Goal: Obtain resource: Download file/media

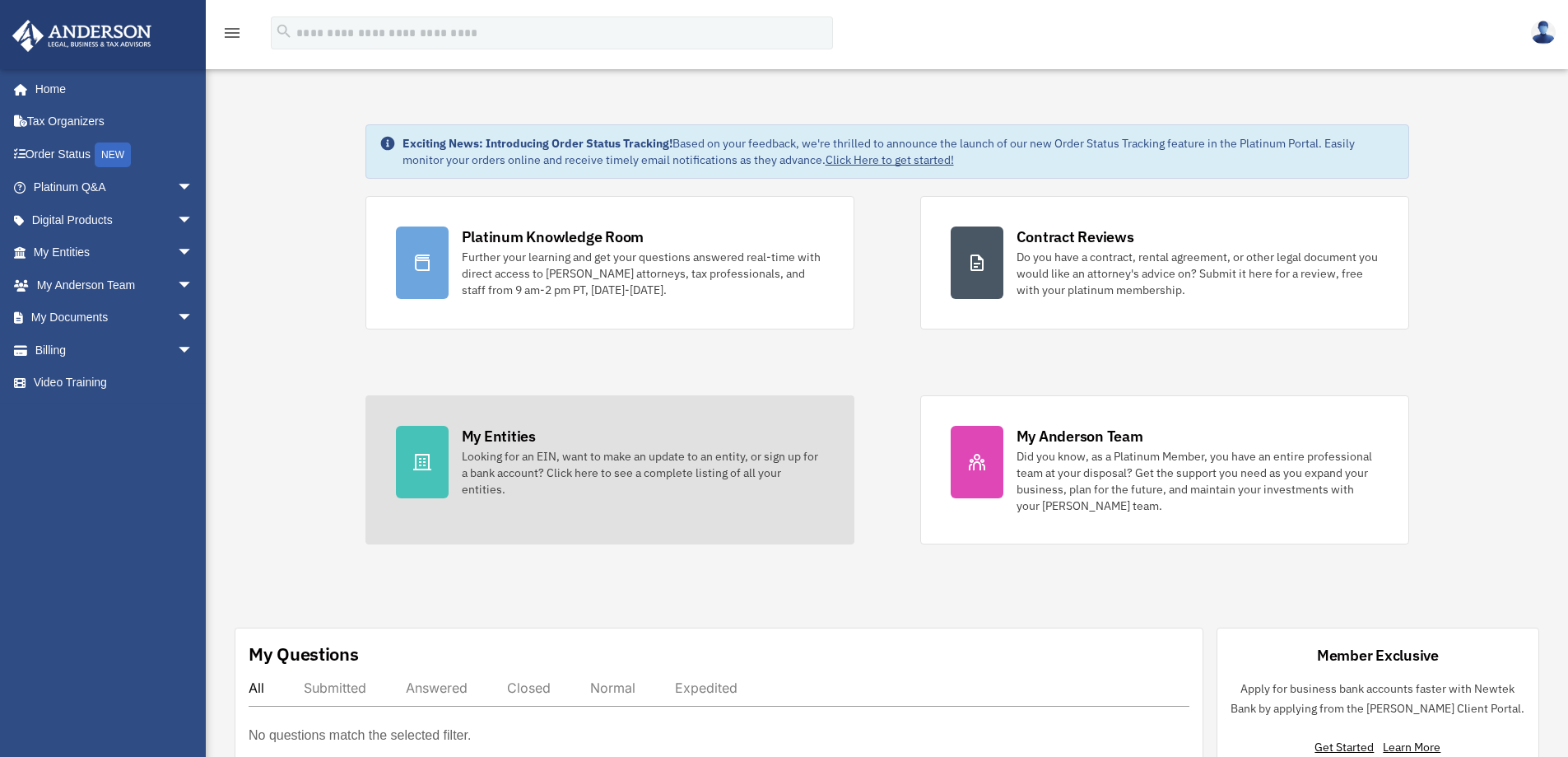
click at [518, 478] on div "Looking for an EIN, want to make an update to an entity, or sign up for a bank …" at bounding box center [643, 473] width 362 height 49
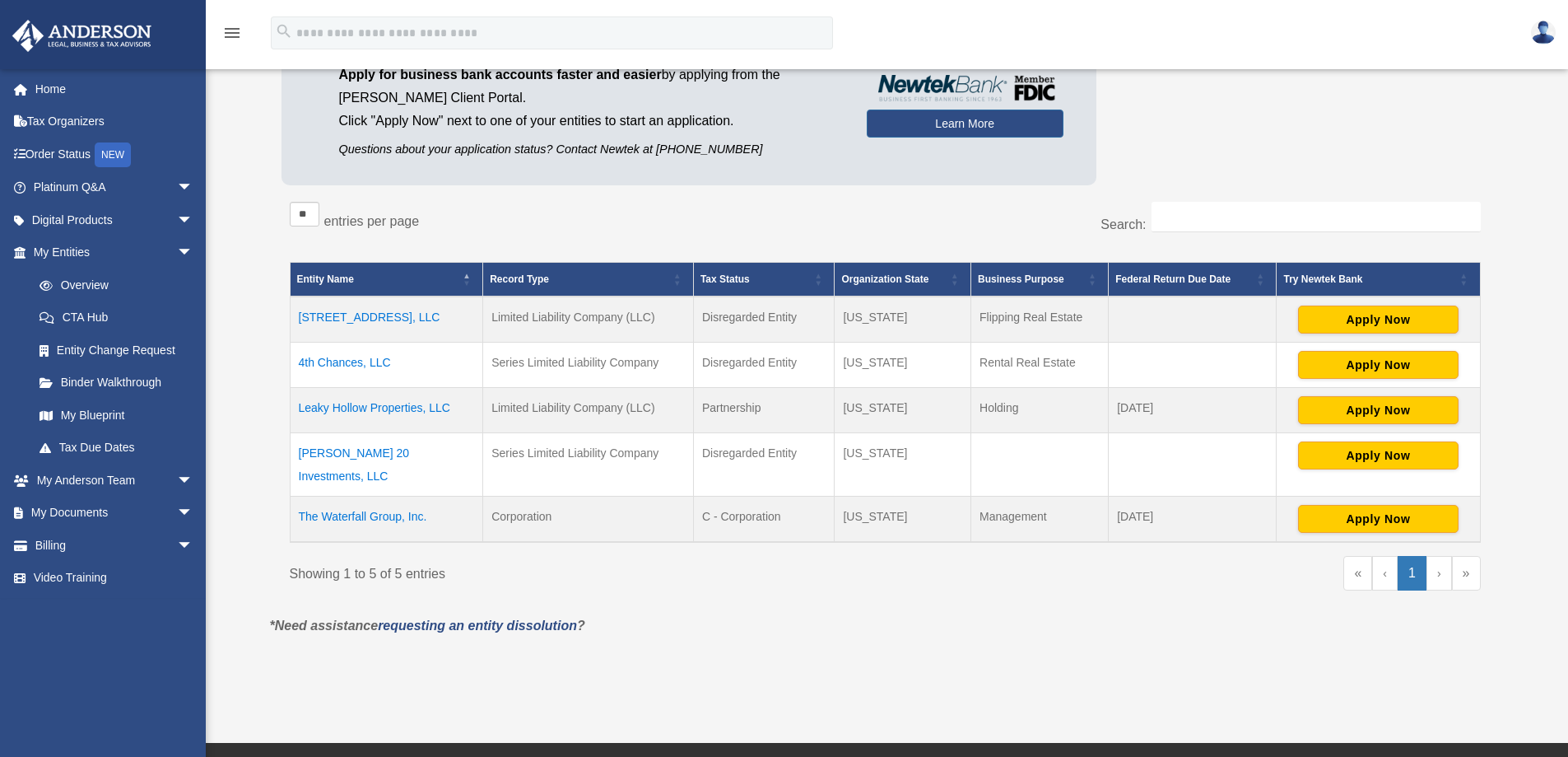
scroll to position [164, 0]
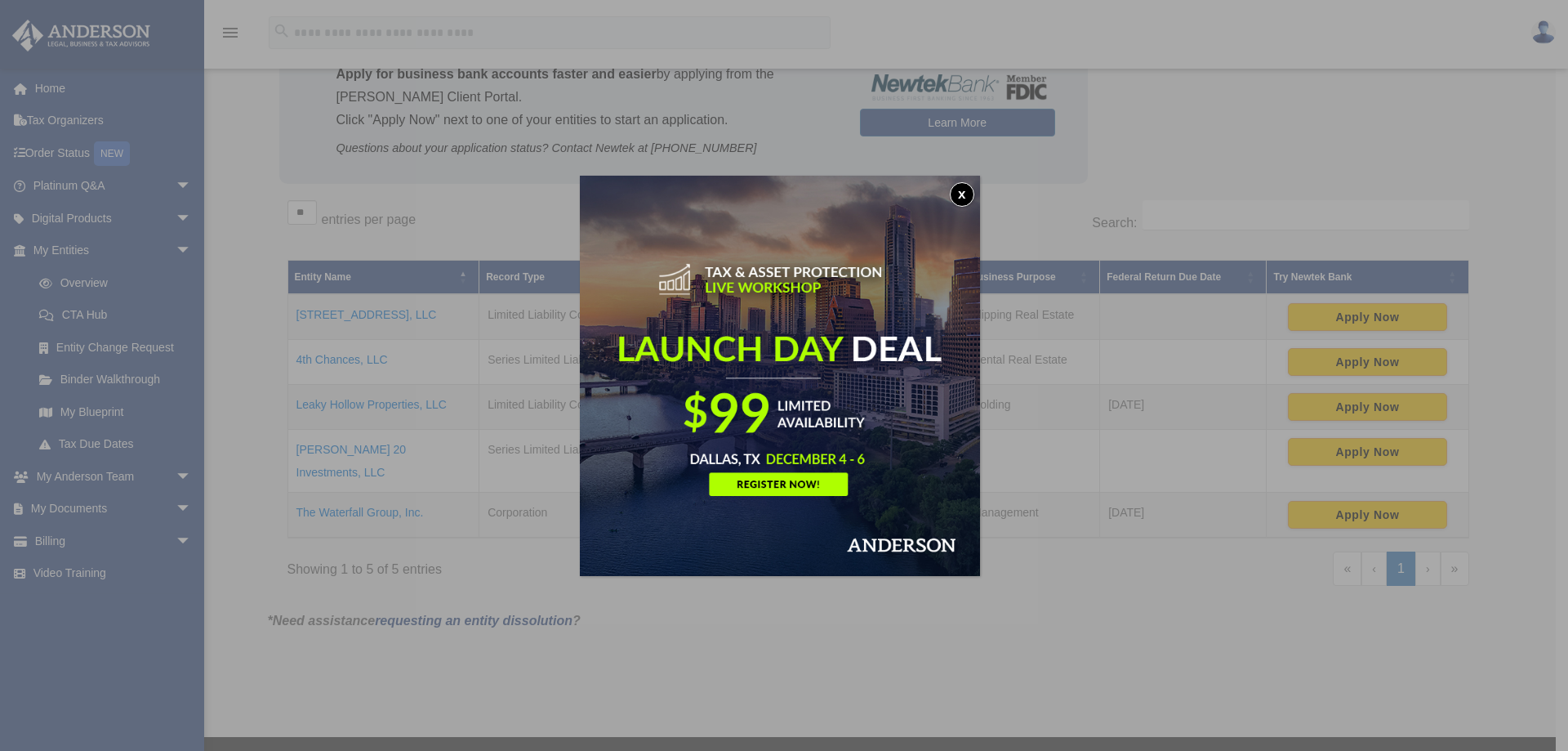
click at [966, 191] on button "x" at bounding box center [962, 194] width 24 height 24
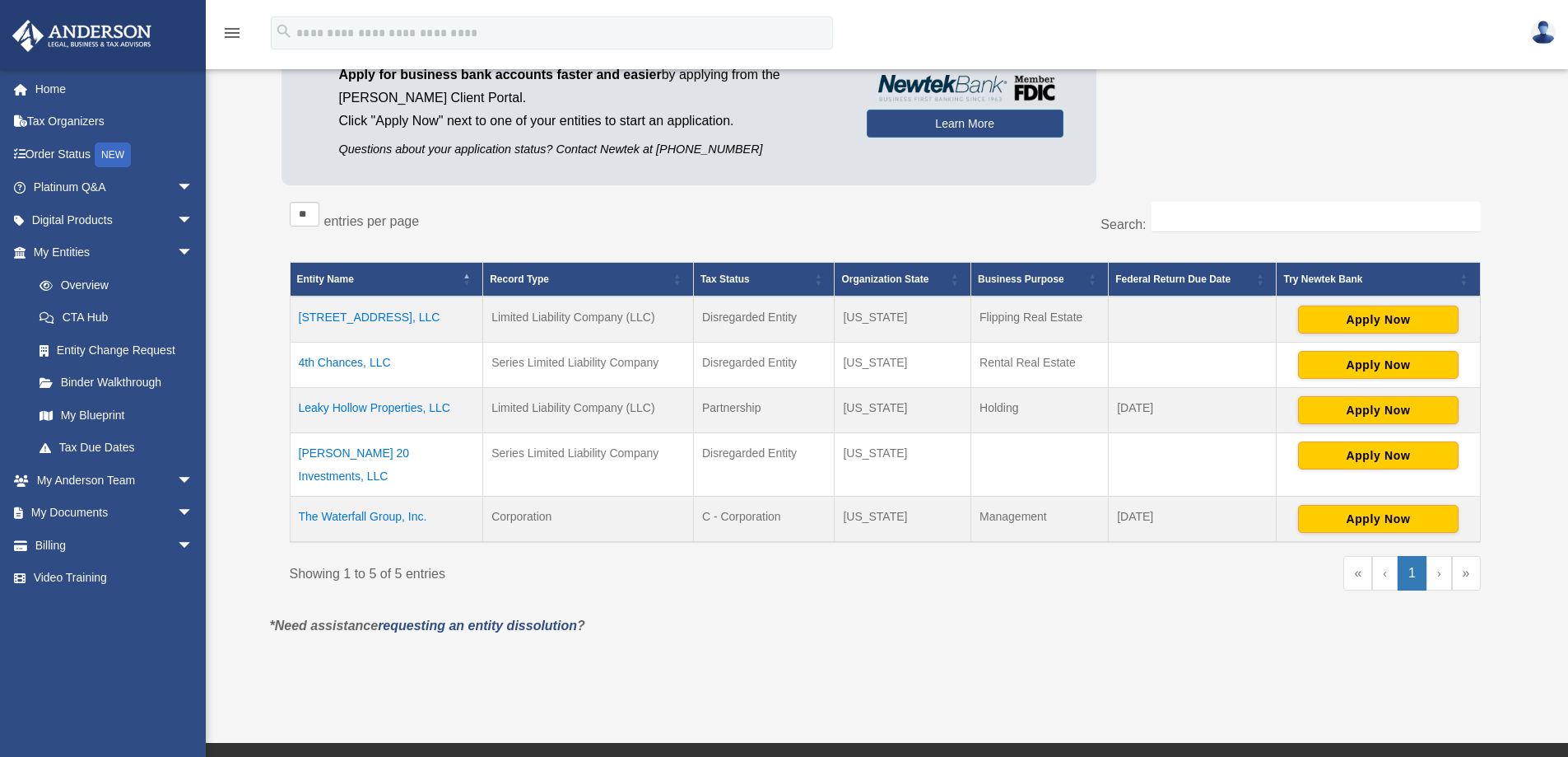
click at [372, 363] on td "4th Chances, LLC" at bounding box center [386, 365] width 193 height 45
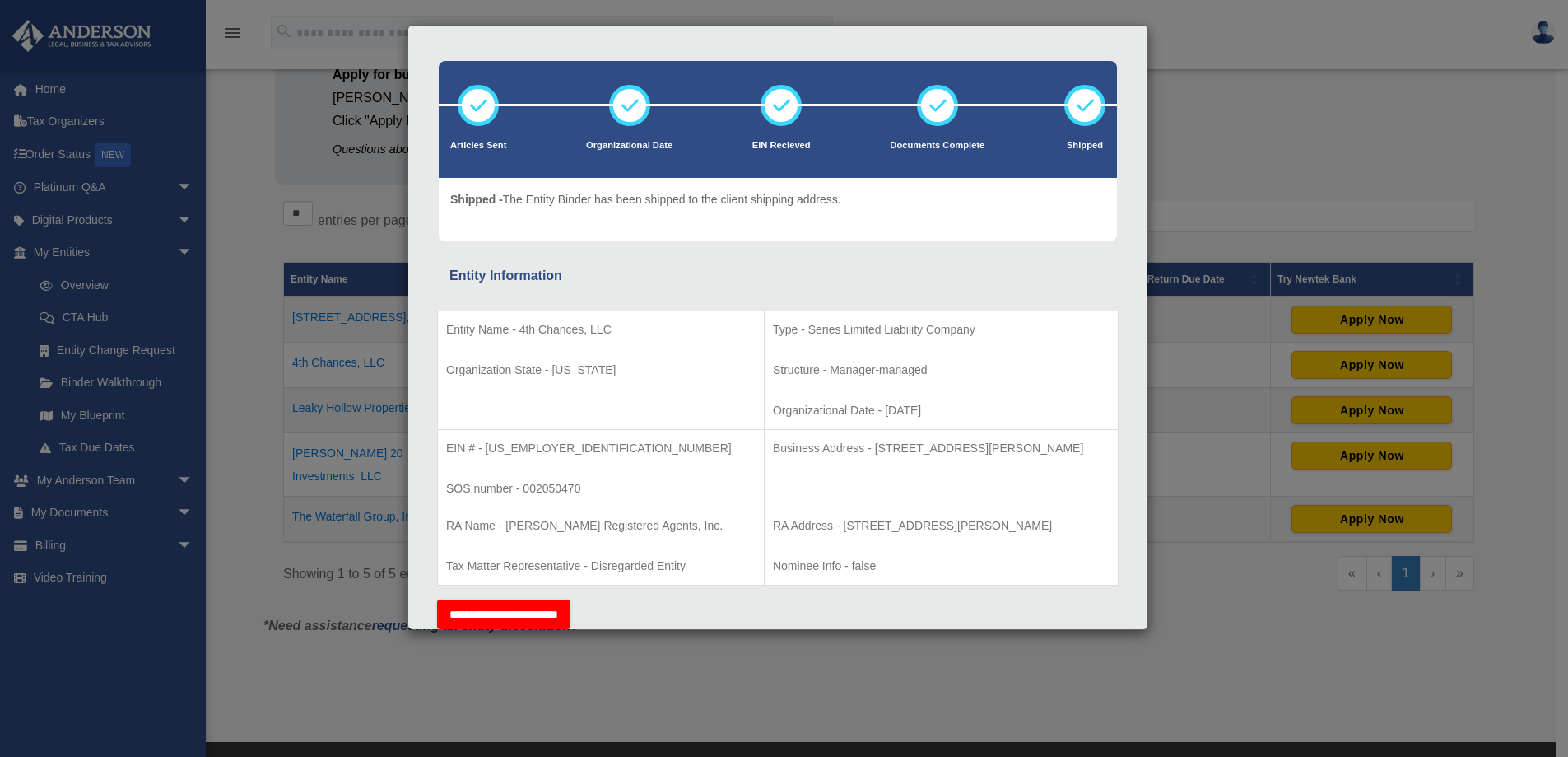
scroll to position [0, 0]
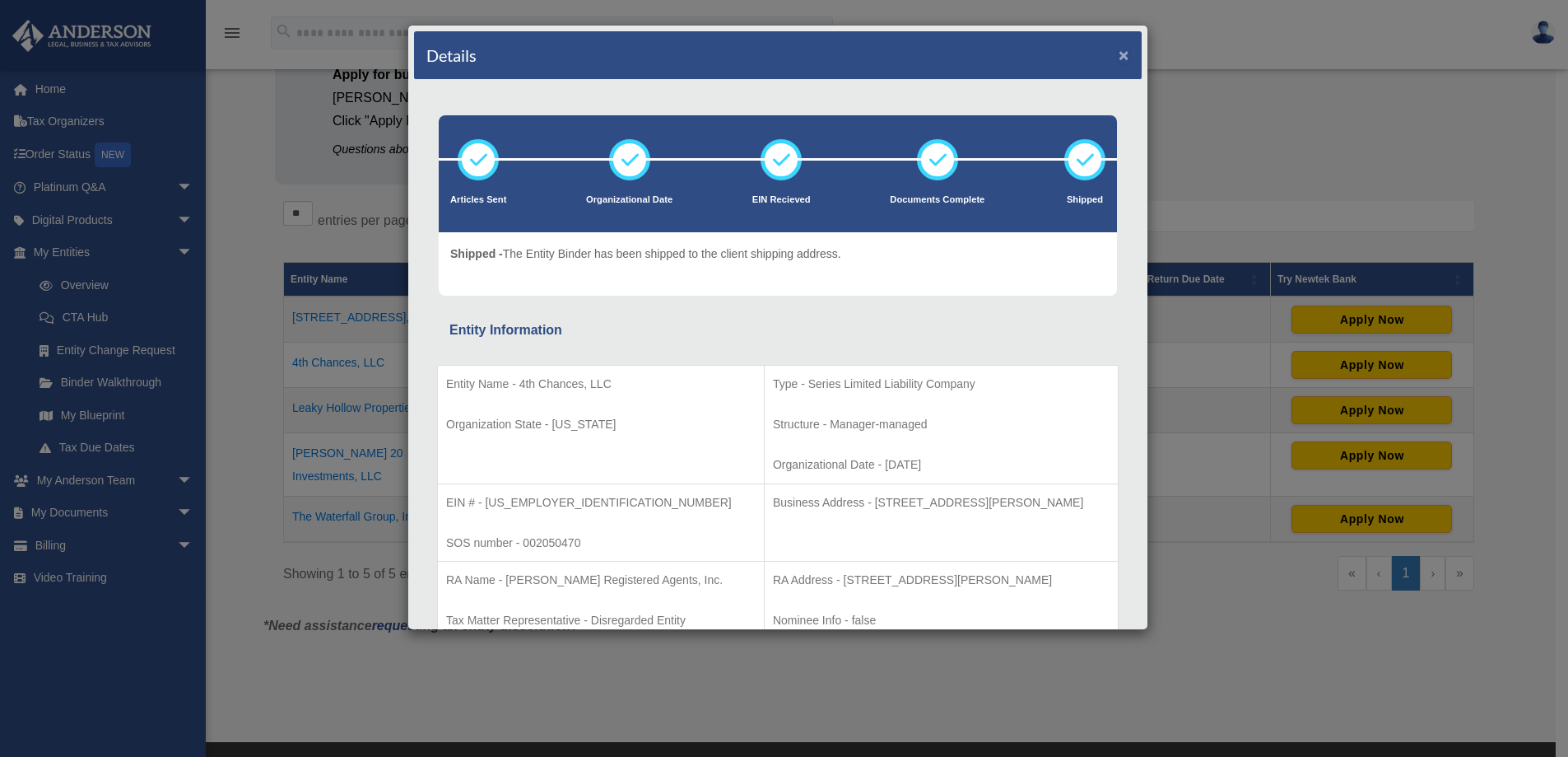
click at [1119, 55] on button "×" at bounding box center [1124, 54] width 11 height 17
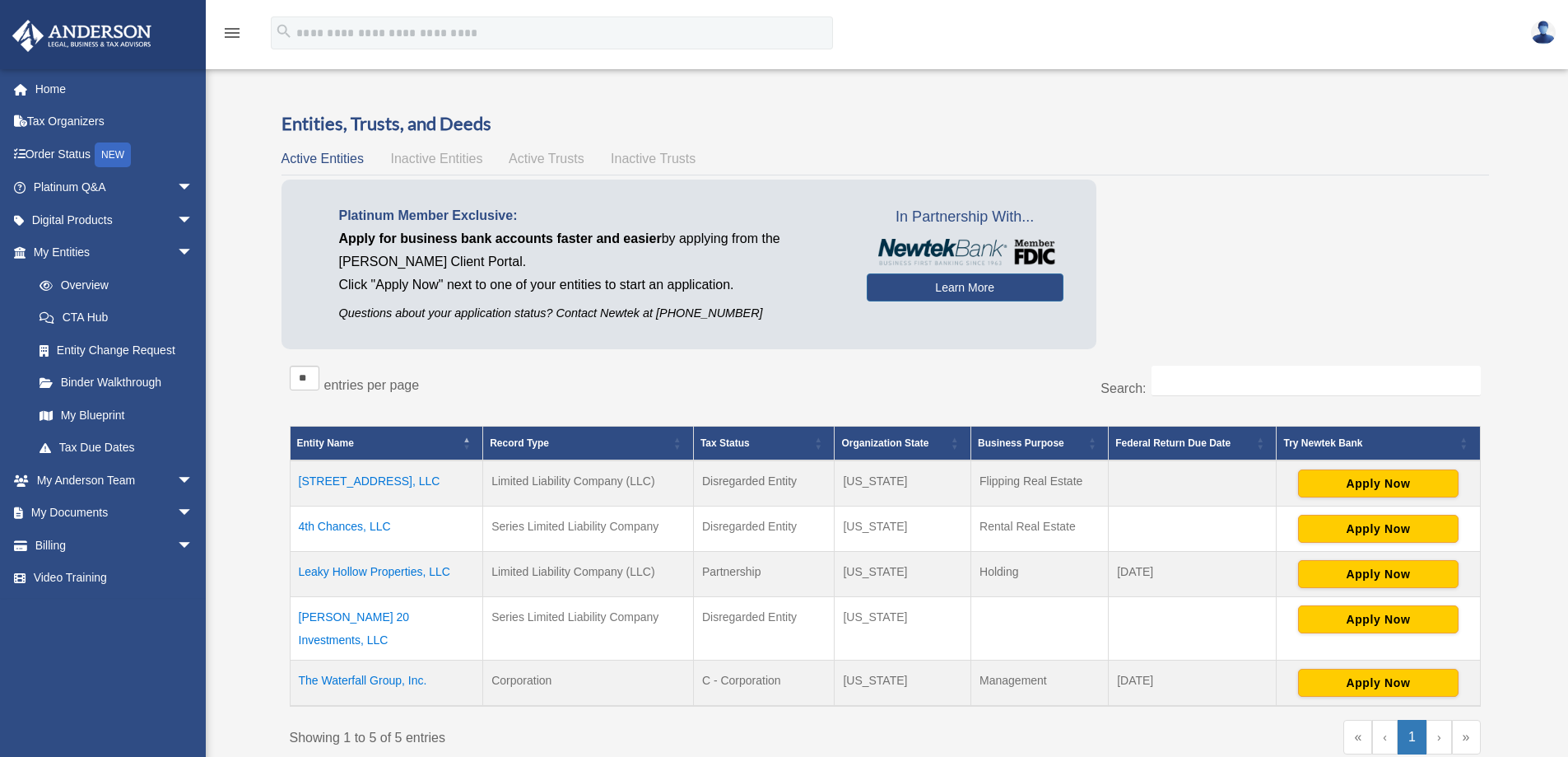
click at [333, 528] on td "4th Chances, LLC" at bounding box center [386, 528] width 193 height 45
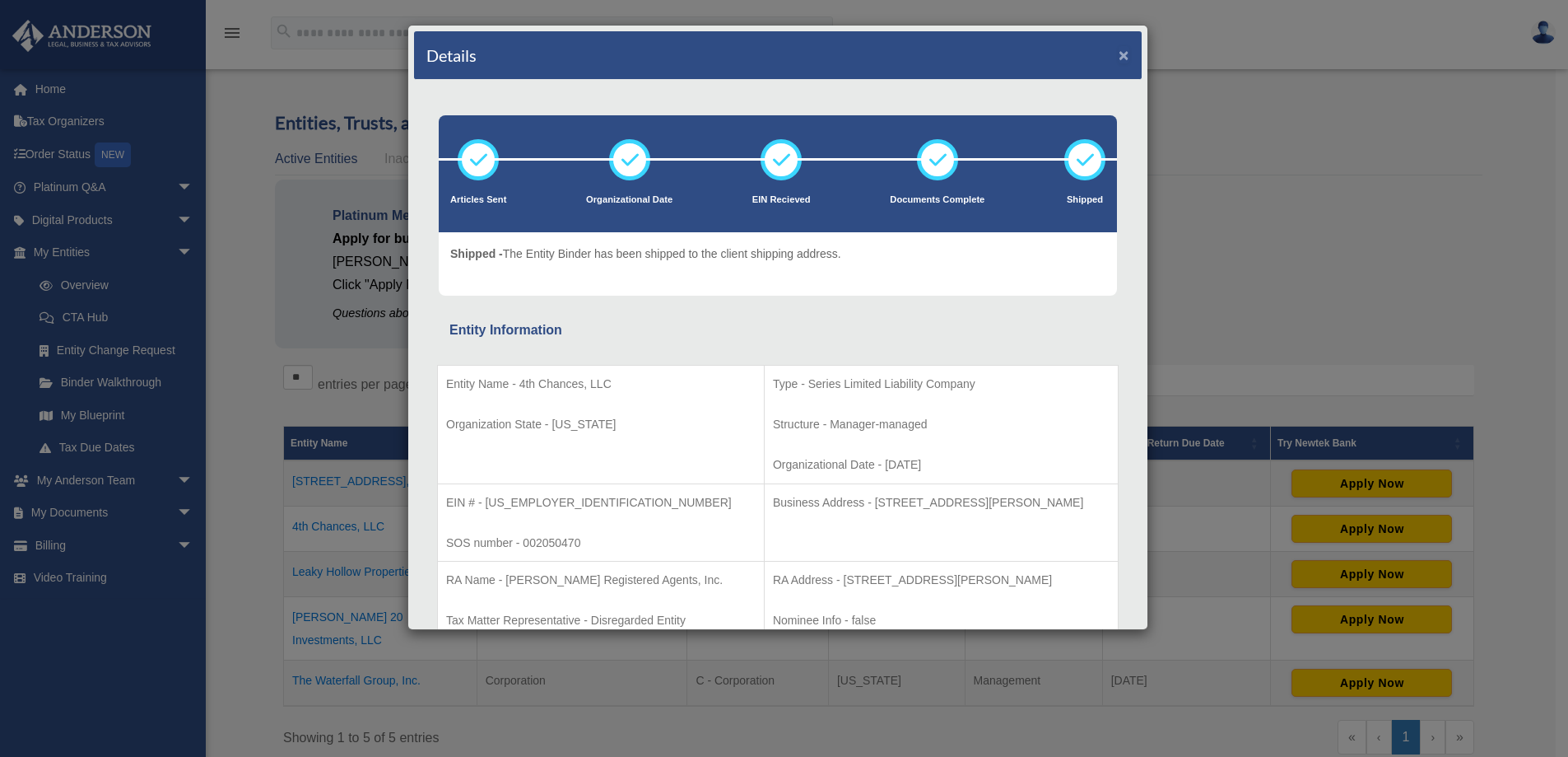
click at [1119, 51] on button "×" at bounding box center [1124, 54] width 11 height 17
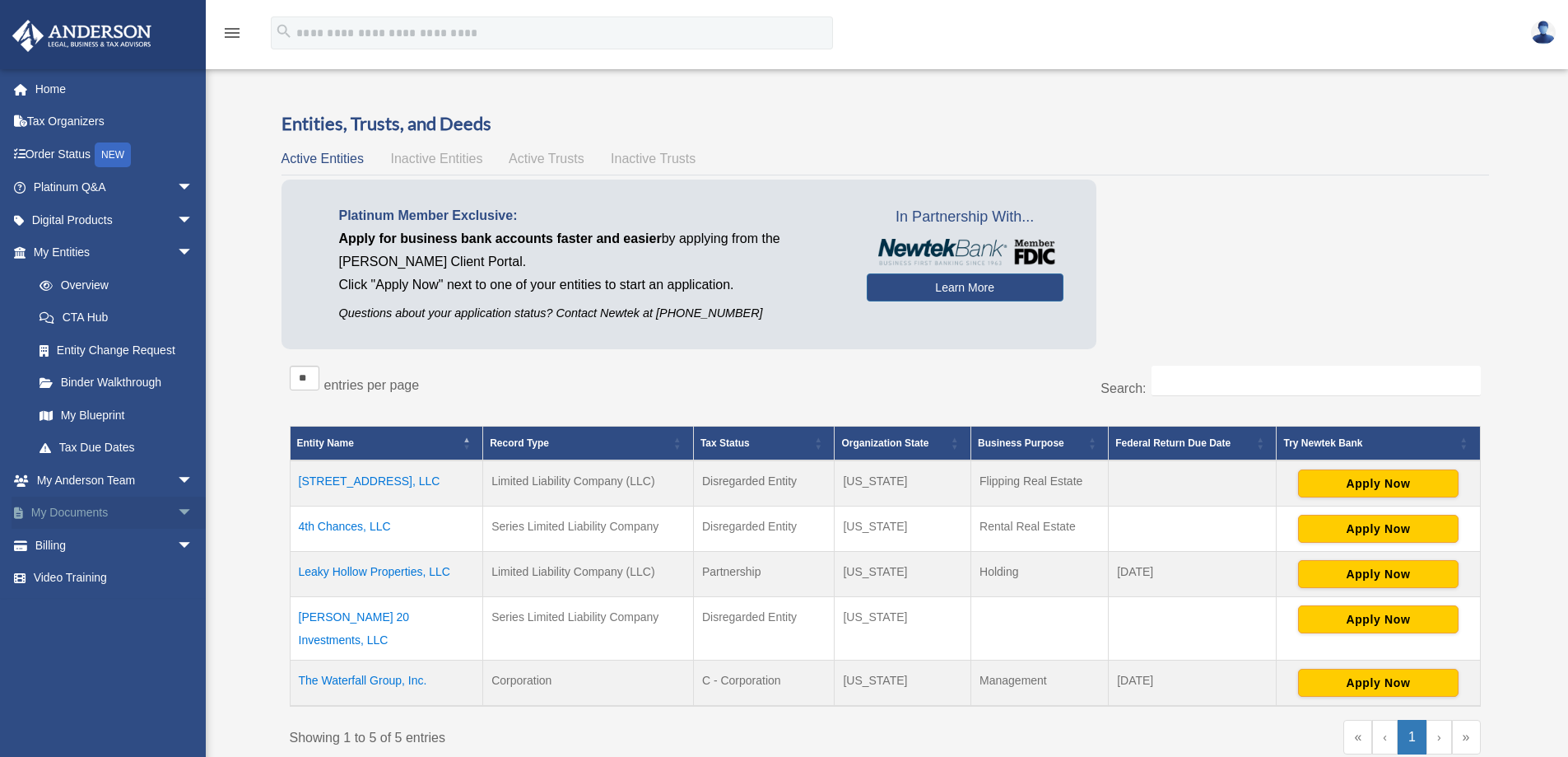
click at [48, 515] on link "My Documents arrow_drop_down" at bounding box center [115, 513] width 207 height 33
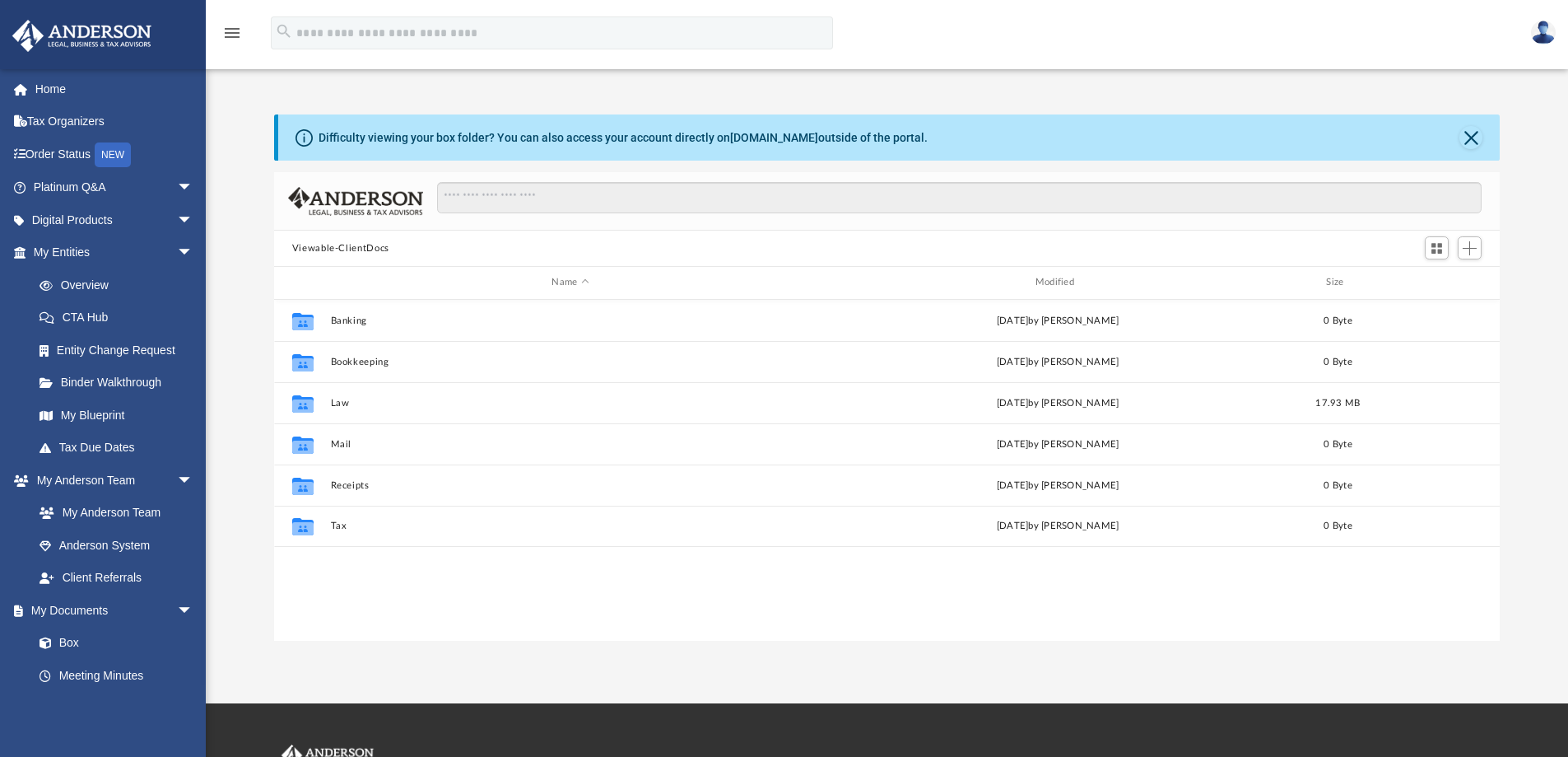
scroll to position [362, 1213]
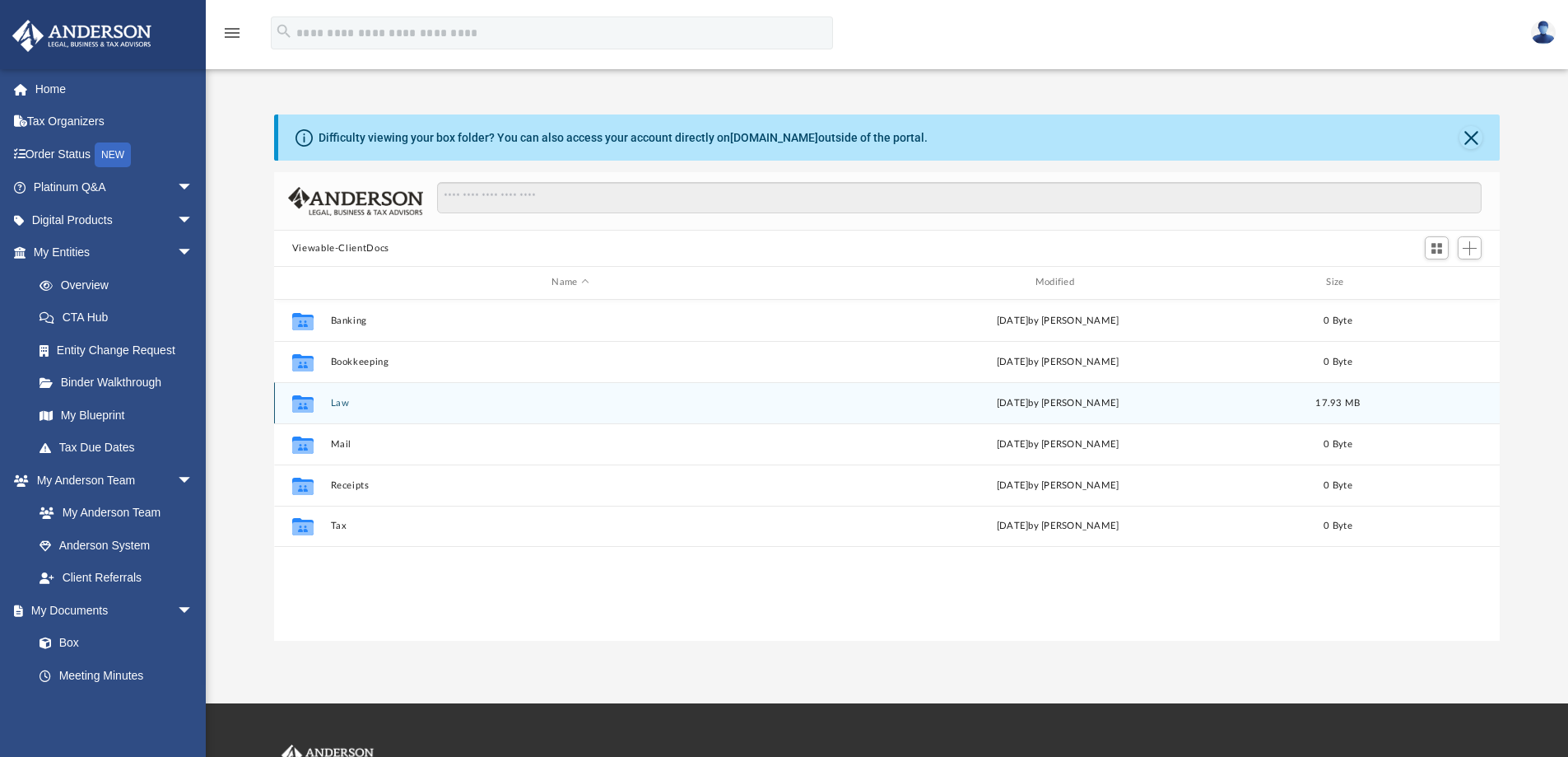
click at [336, 405] on button "Law" at bounding box center [570, 403] width 480 height 11
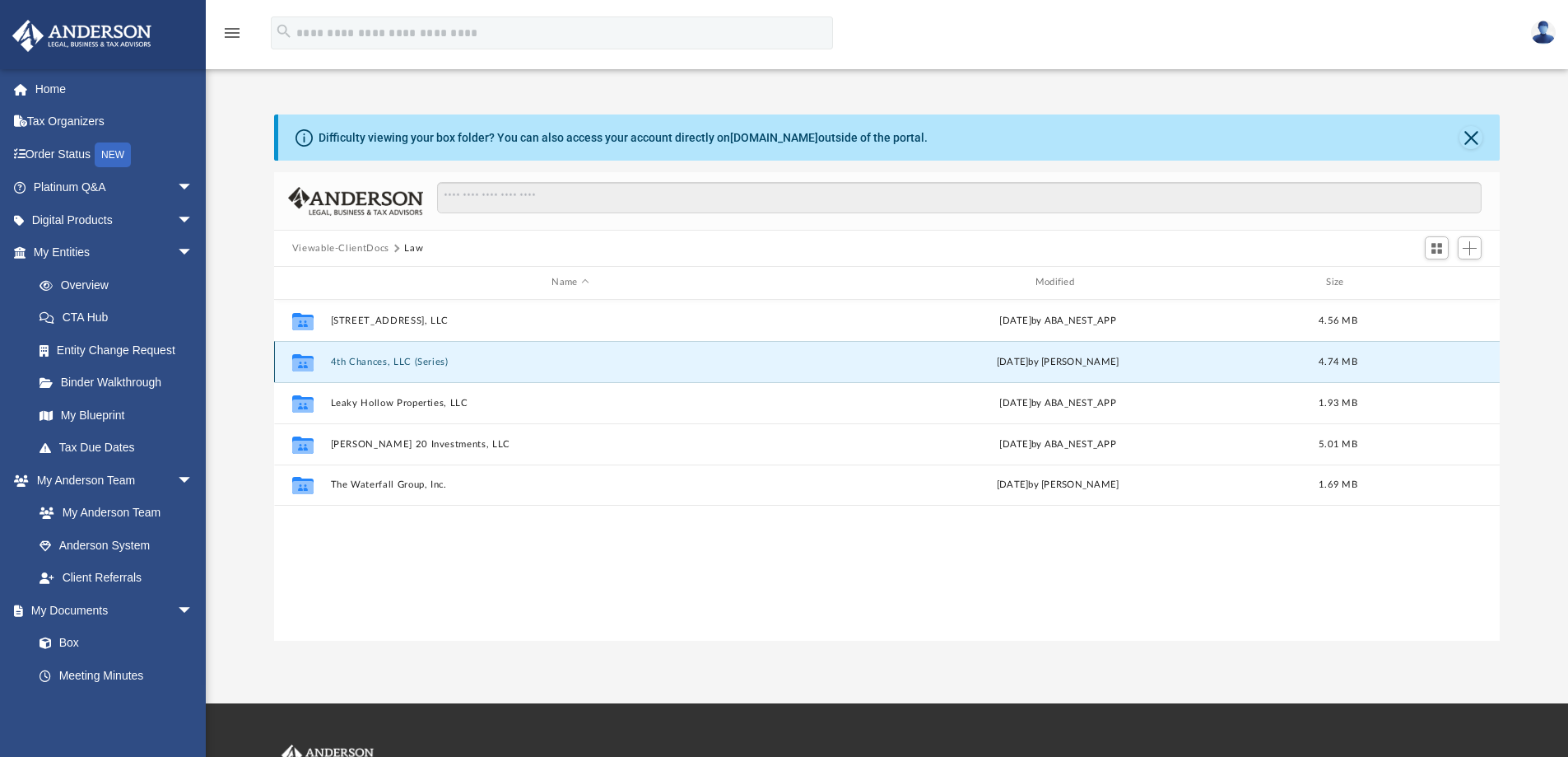
click at [375, 358] on button "4th Chances, LLC (Series)" at bounding box center [570, 361] width 480 height 11
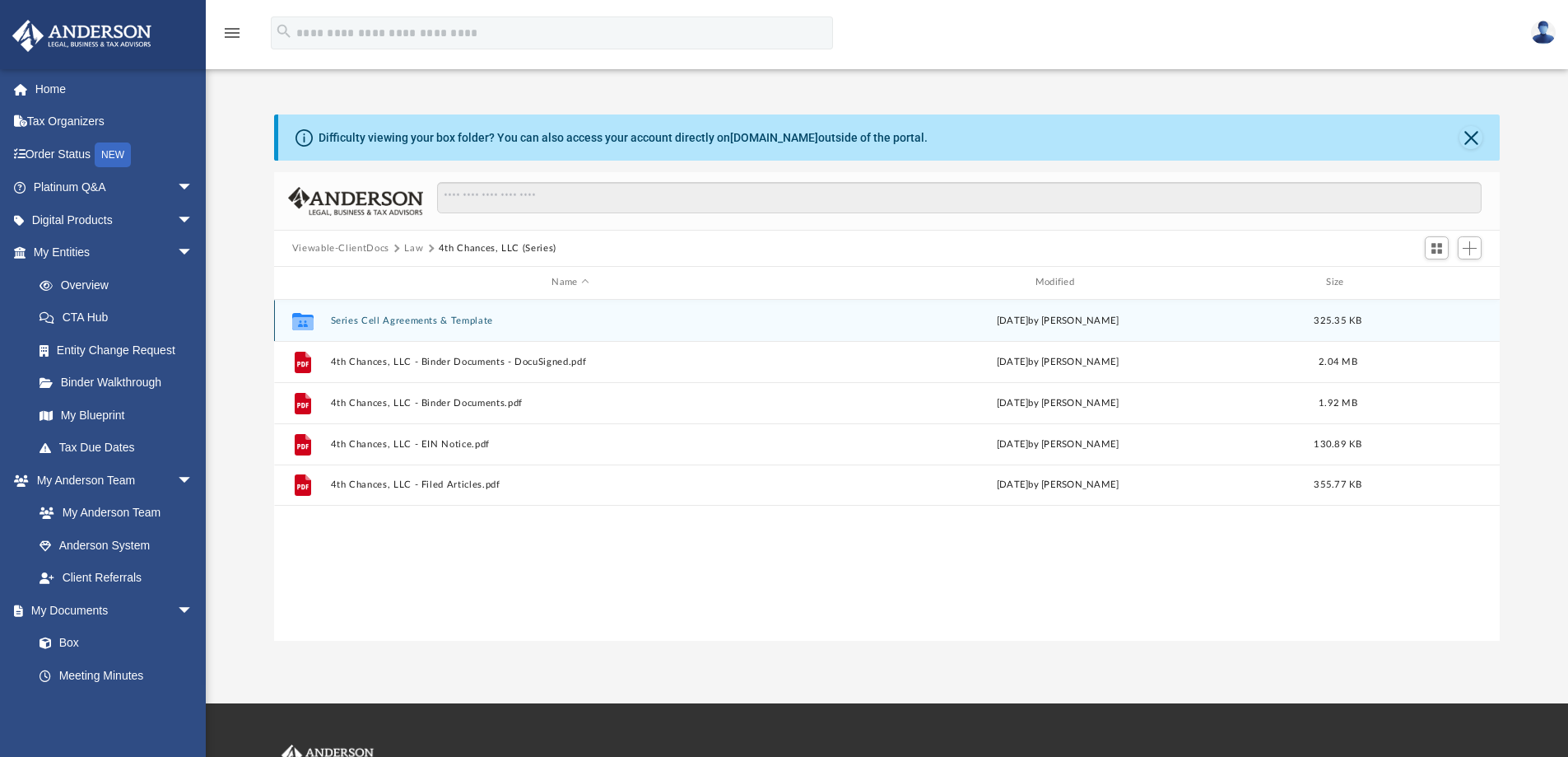
click at [375, 324] on button "Series Cell Agreements & Template" at bounding box center [570, 321] width 480 height 11
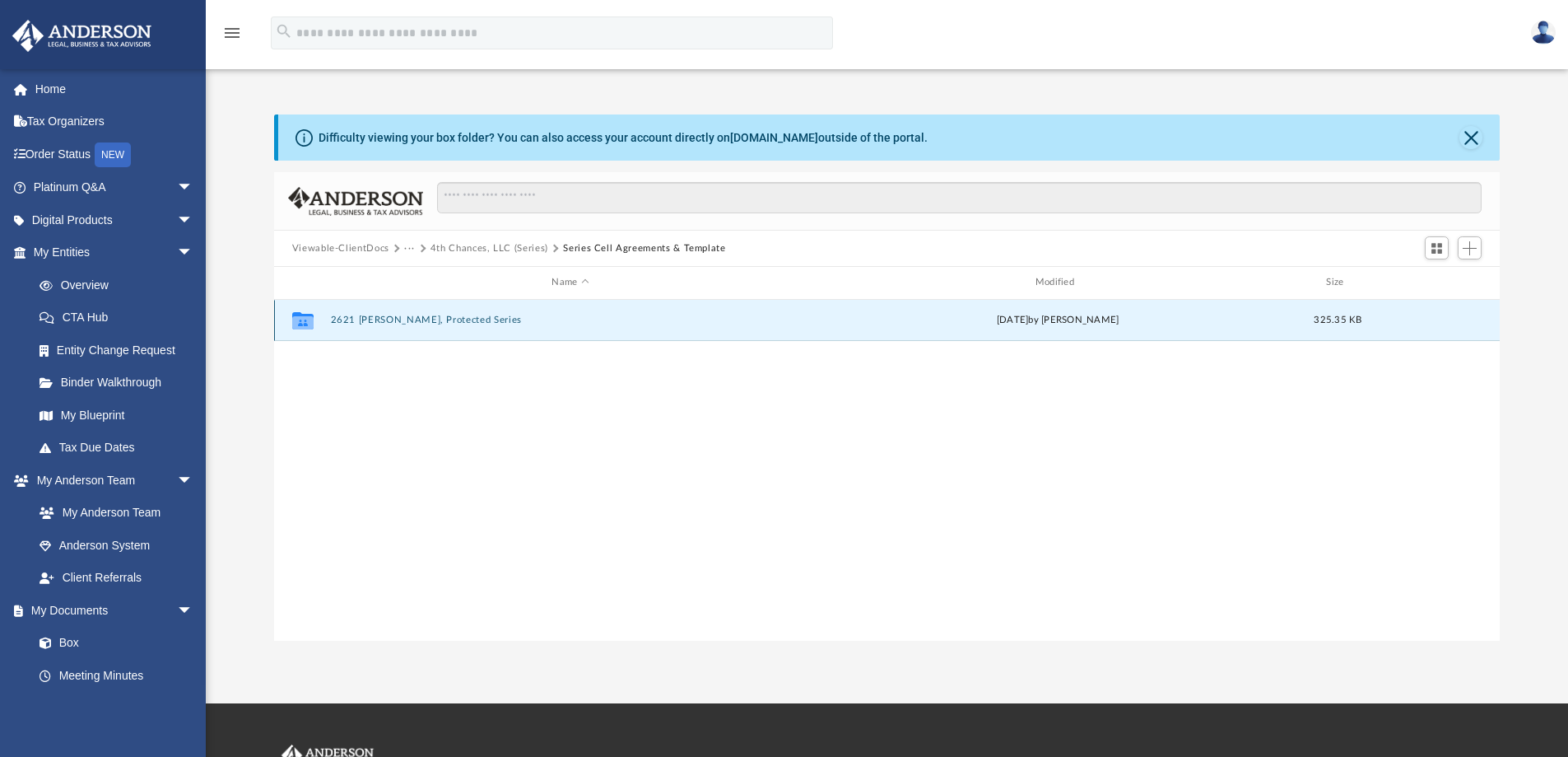
click at [375, 323] on button "2621 Canady, Protected Series" at bounding box center [570, 320] width 480 height 11
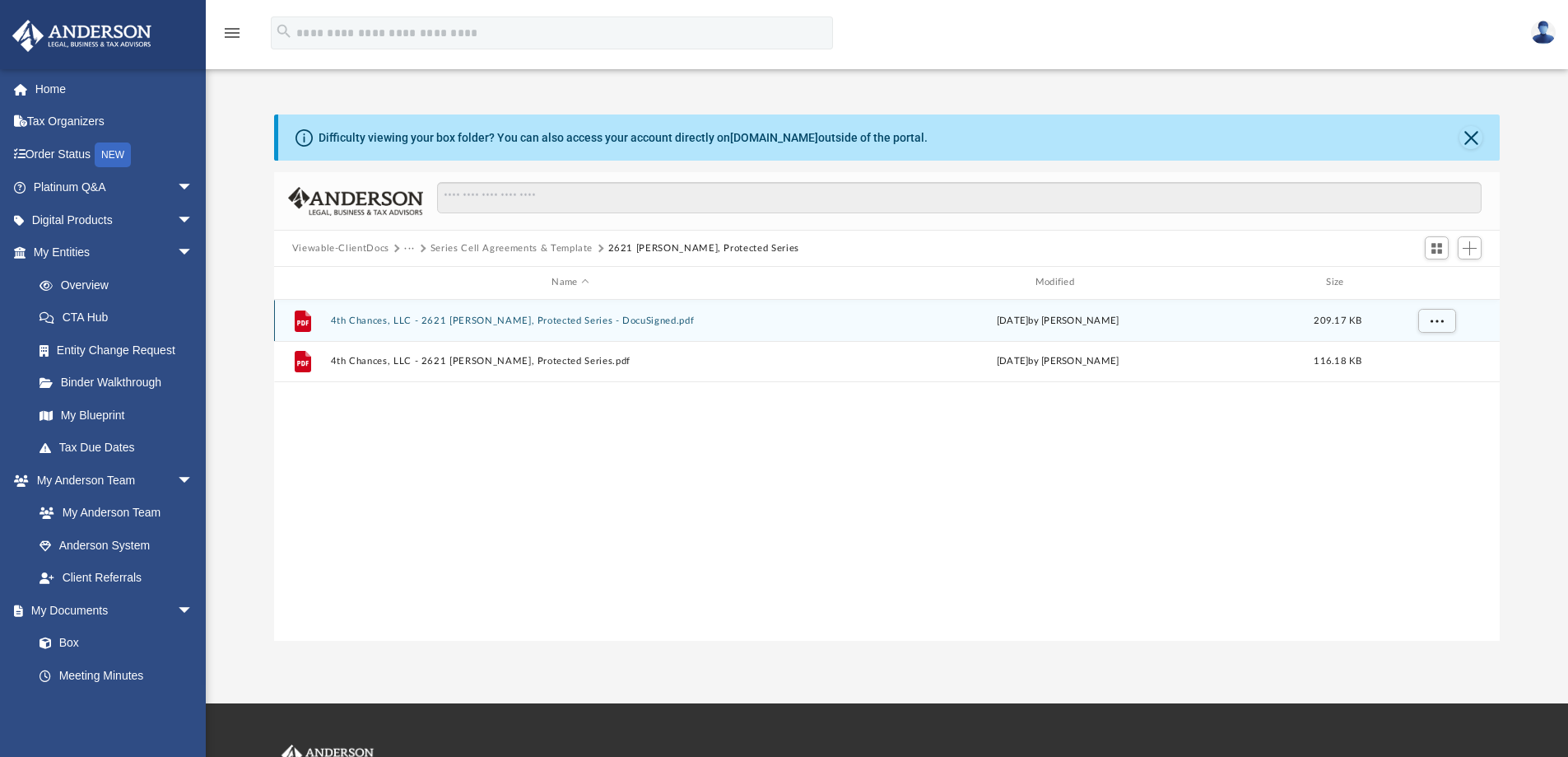
click at [414, 320] on button "4th Chances, LLC - 2621 Canady, Protected Series - DocuSigned.pdf" at bounding box center [570, 321] width 480 height 11
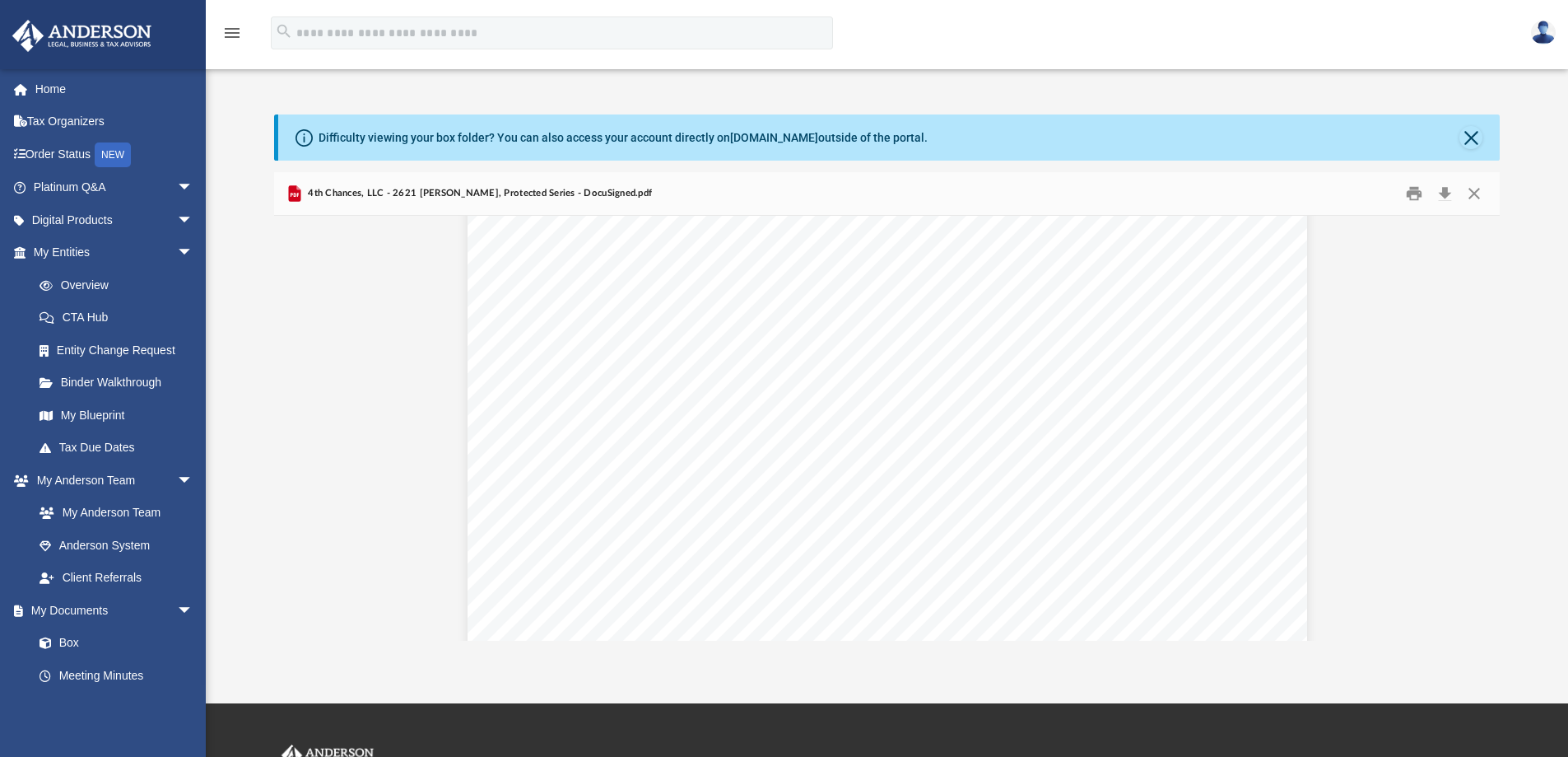
scroll to position [0, 0]
click at [1406, 202] on button "Print" at bounding box center [1414, 194] width 33 height 26
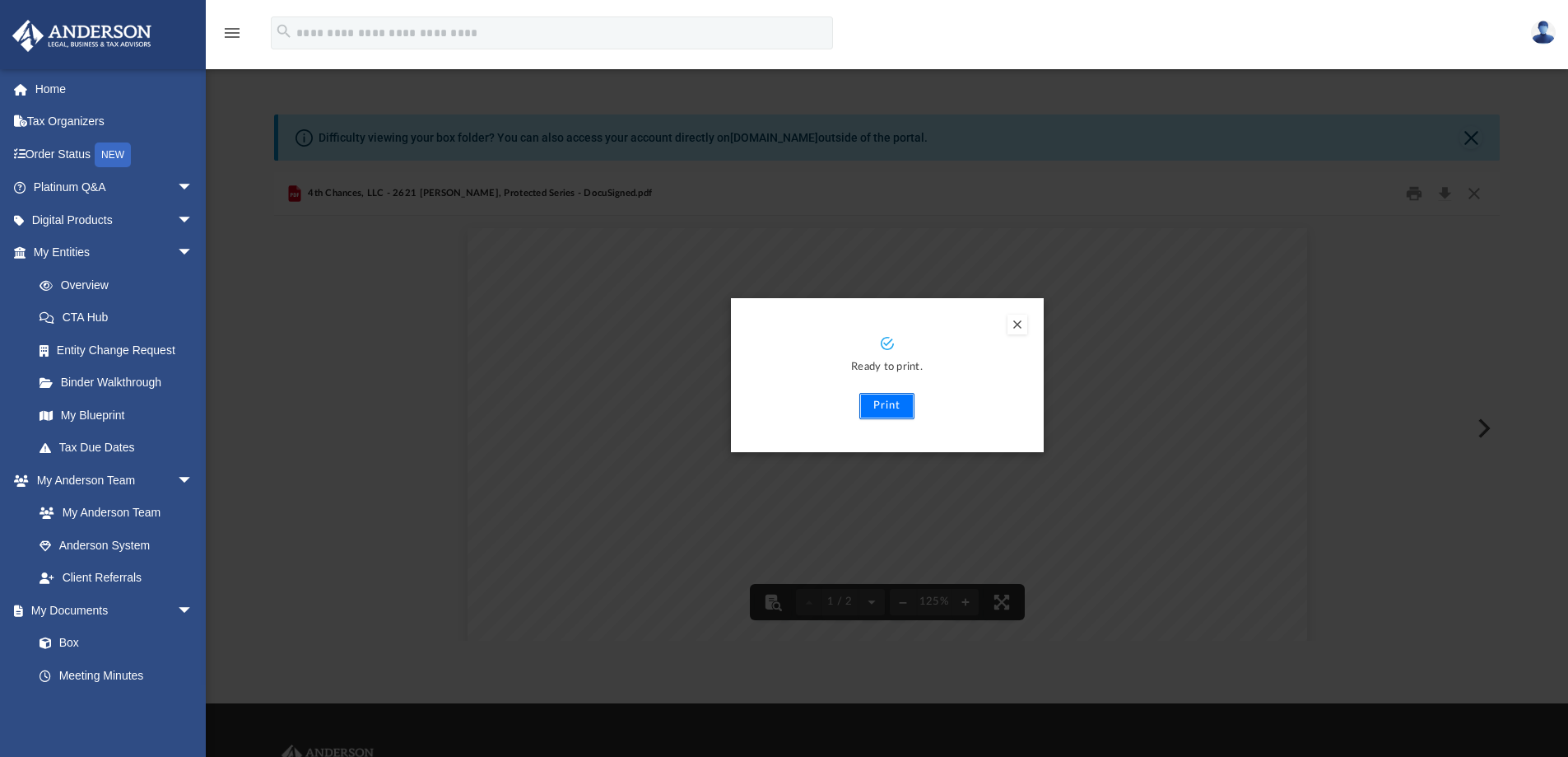
click at [905, 403] on button "Print" at bounding box center [887, 406] width 55 height 26
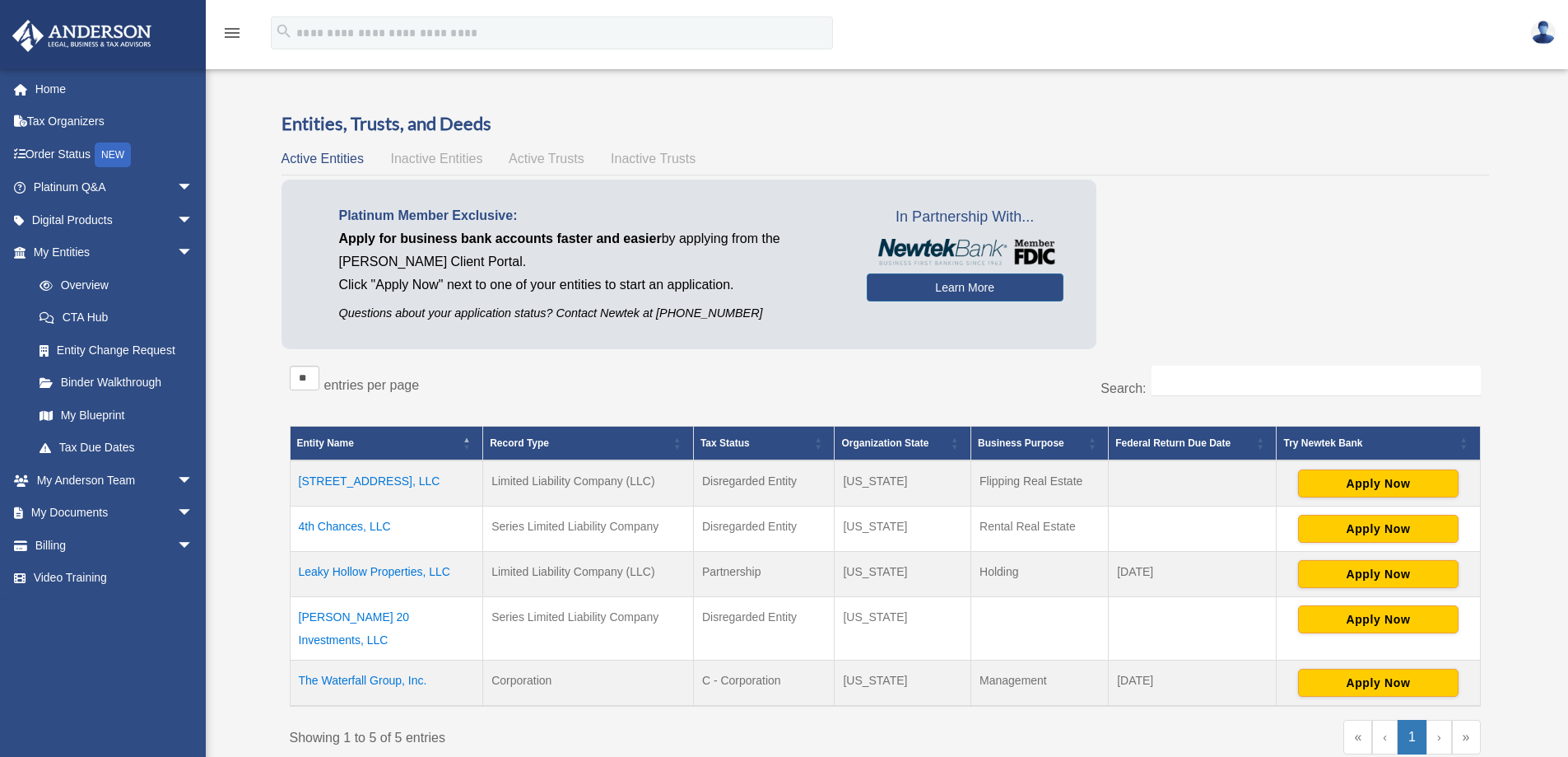
click at [360, 531] on td "4th Chances, LLC" at bounding box center [386, 528] width 193 height 45
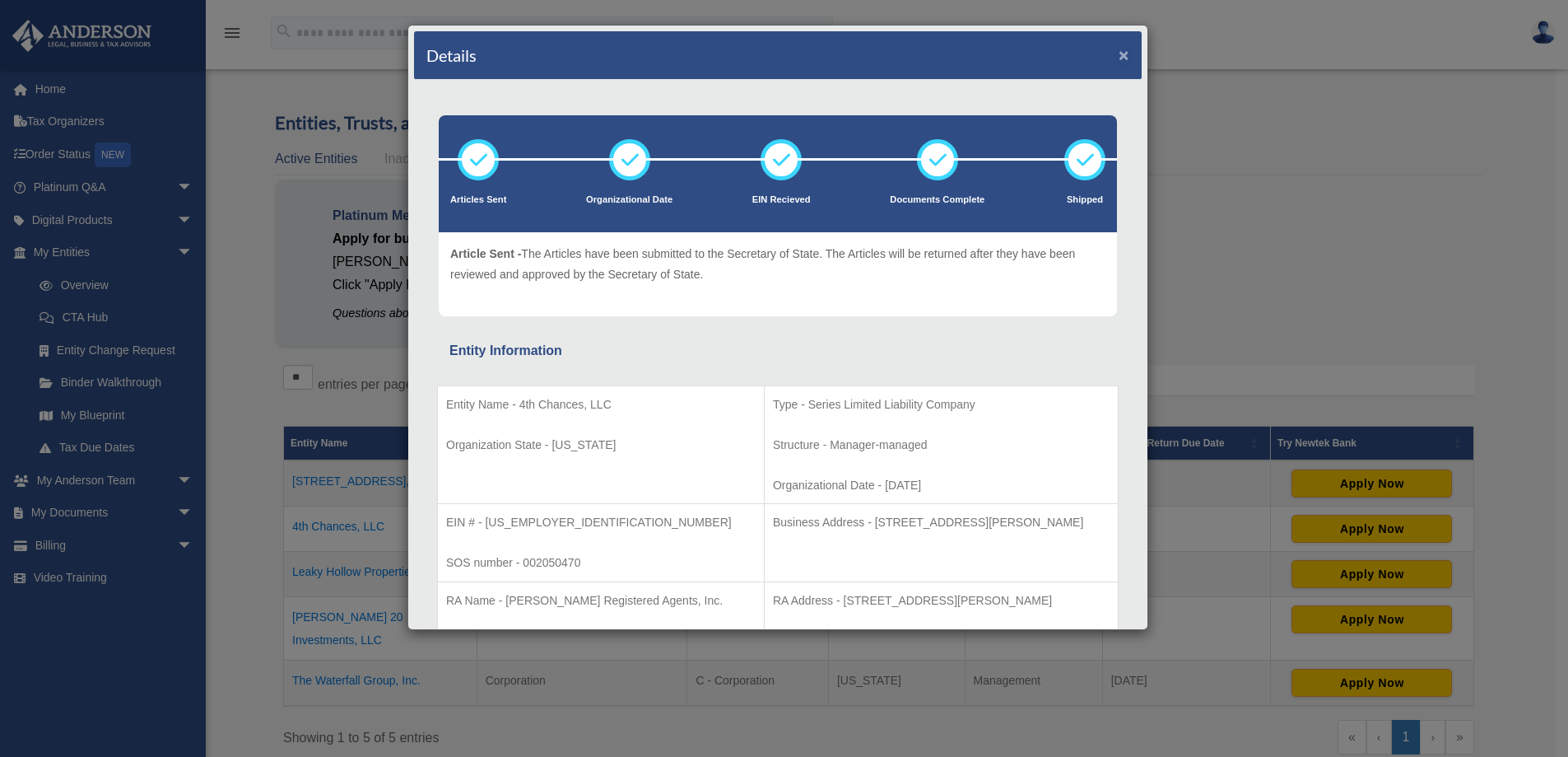
click at [1119, 57] on button "×" at bounding box center [1124, 54] width 11 height 17
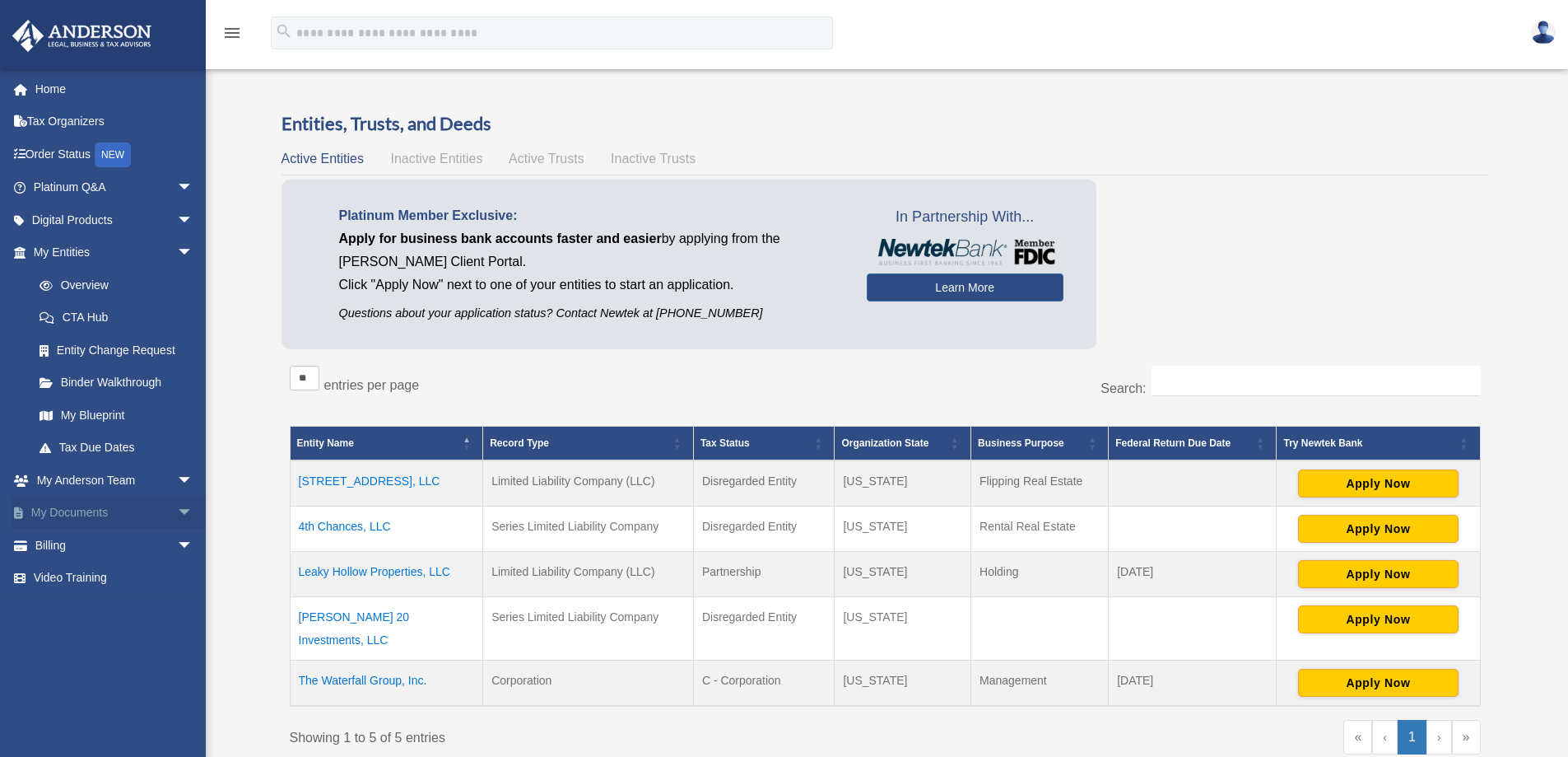
click at [76, 515] on link "My Documents arrow_drop_down" at bounding box center [115, 513] width 207 height 33
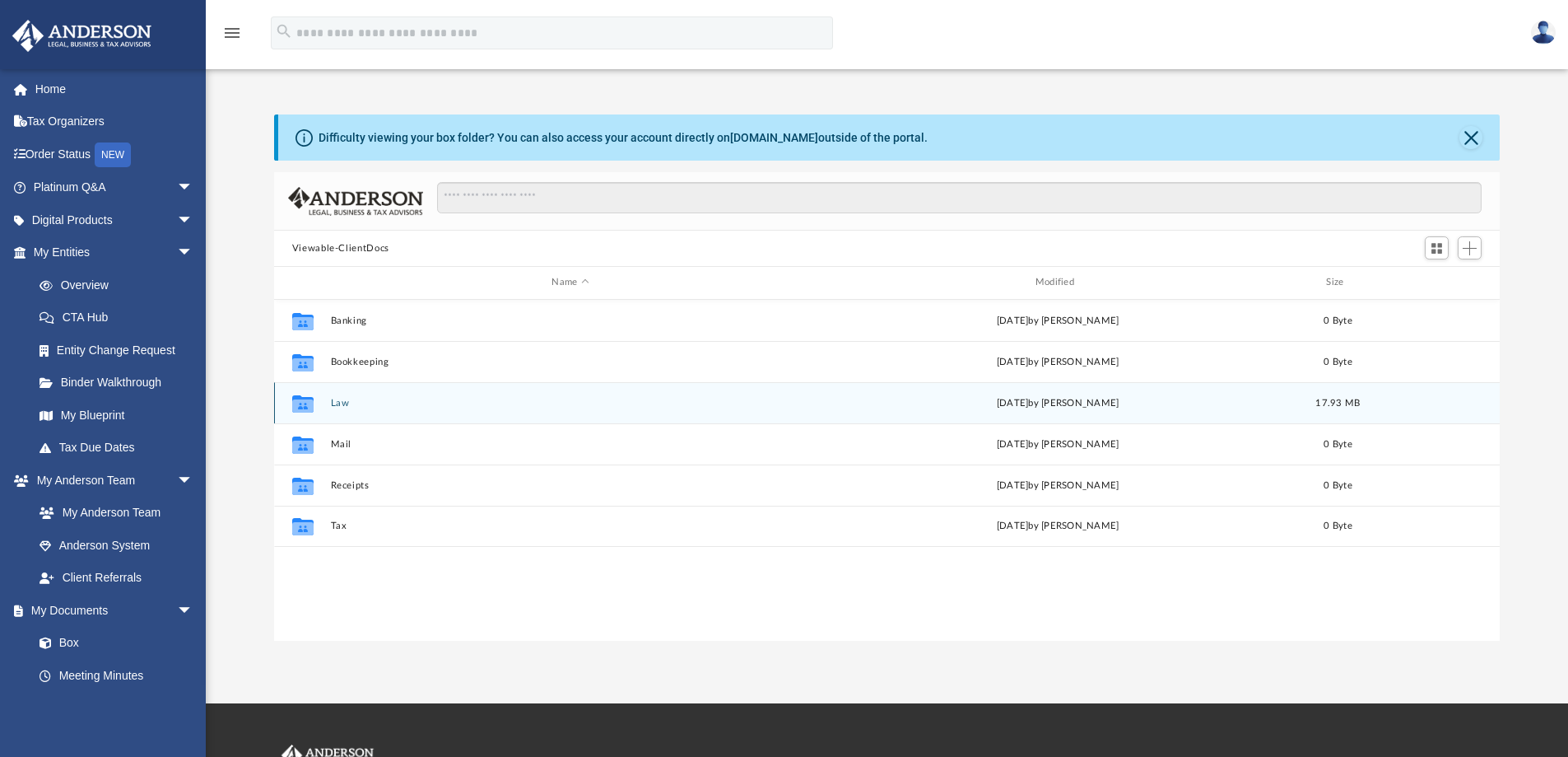
scroll to position [362, 1213]
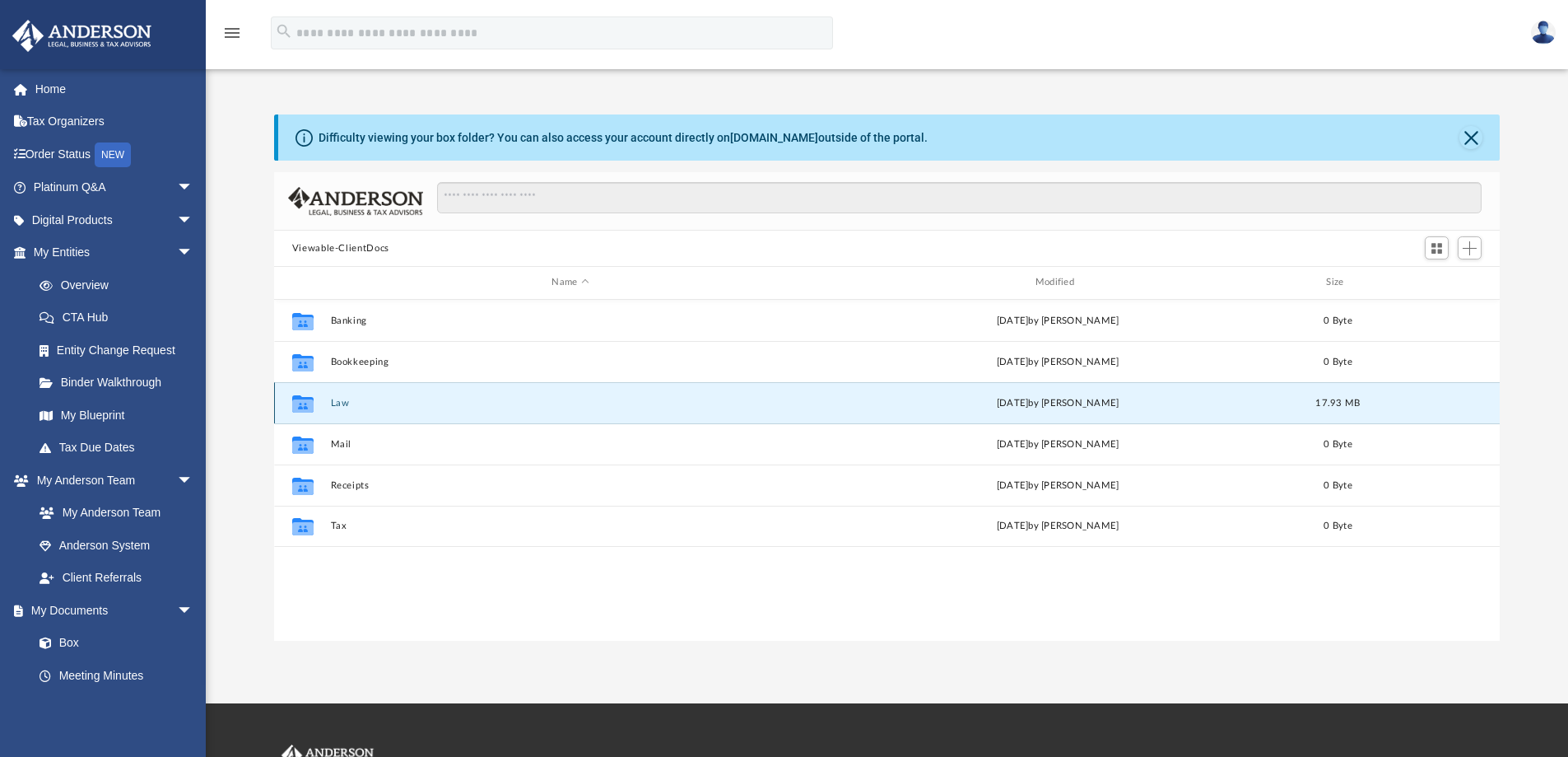
click at [332, 406] on button "Law" at bounding box center [570, 403] width 480 height 11
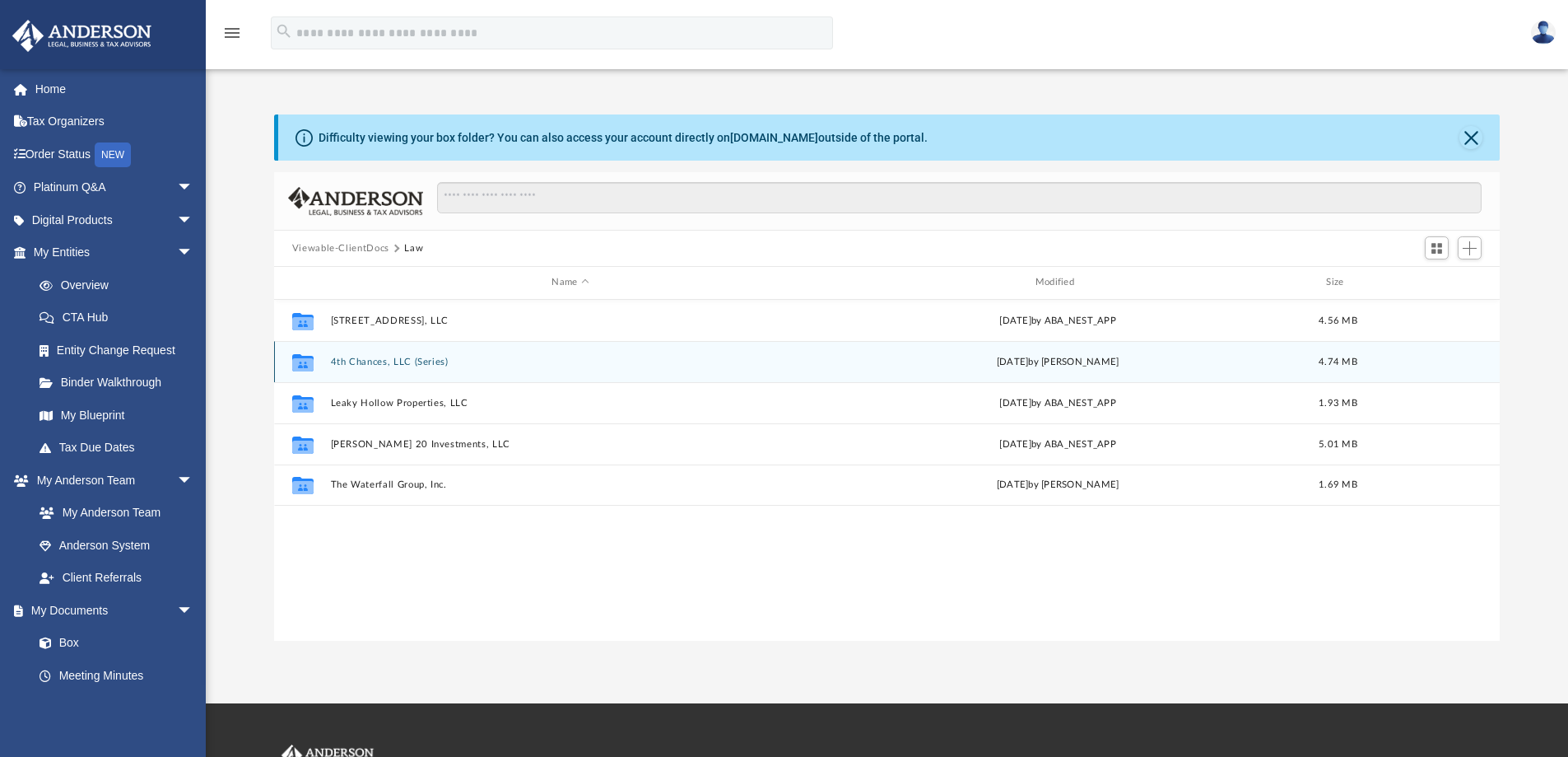
click at [355, 363] on button "4th Chances, LLC (Series)" at bounding box center [570, 361] width 480 height 11
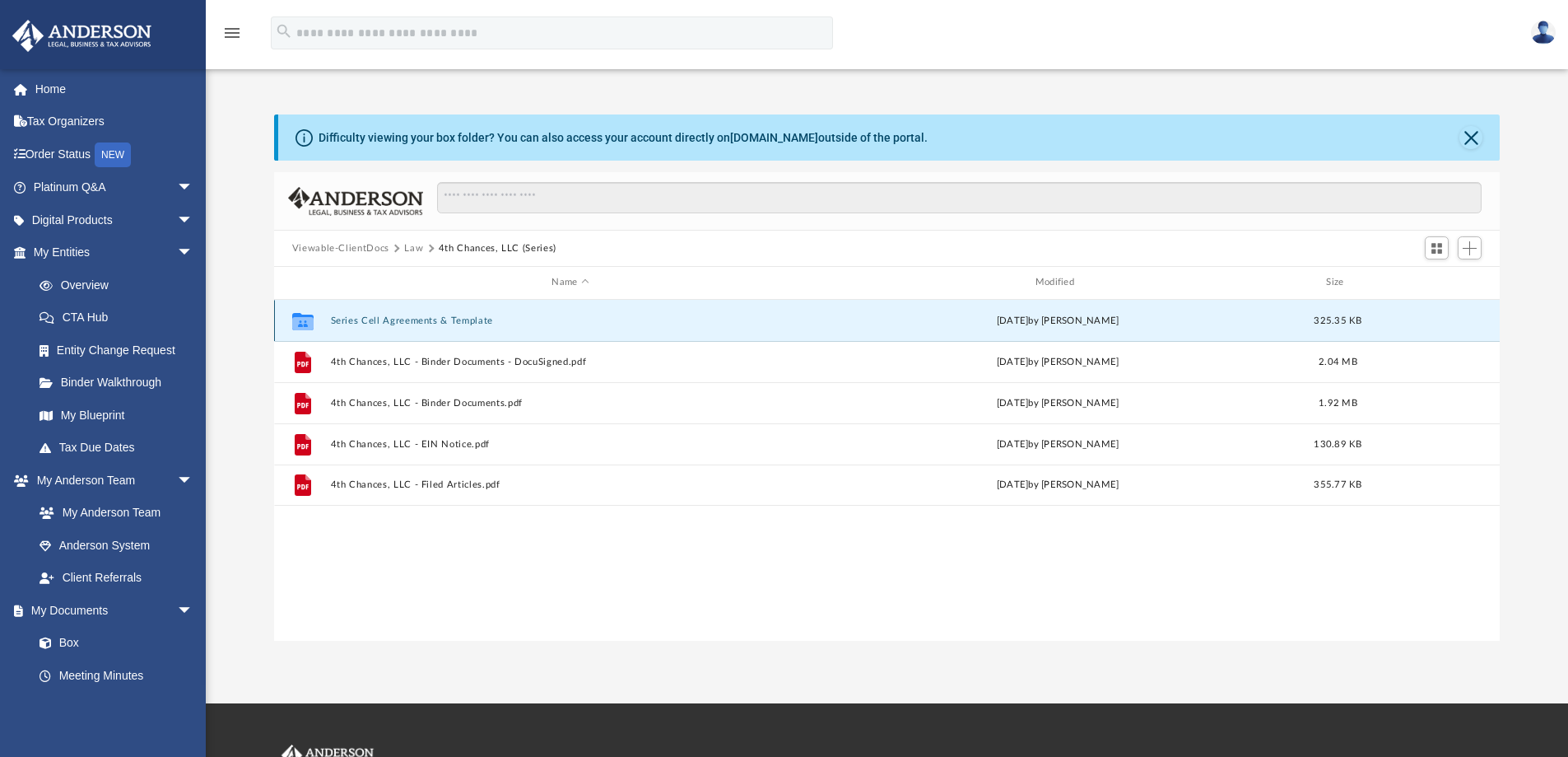
click at [370, 319] on button "Series Cell Agreements & Template" at bounding box center [570, 321] width 480 height 11
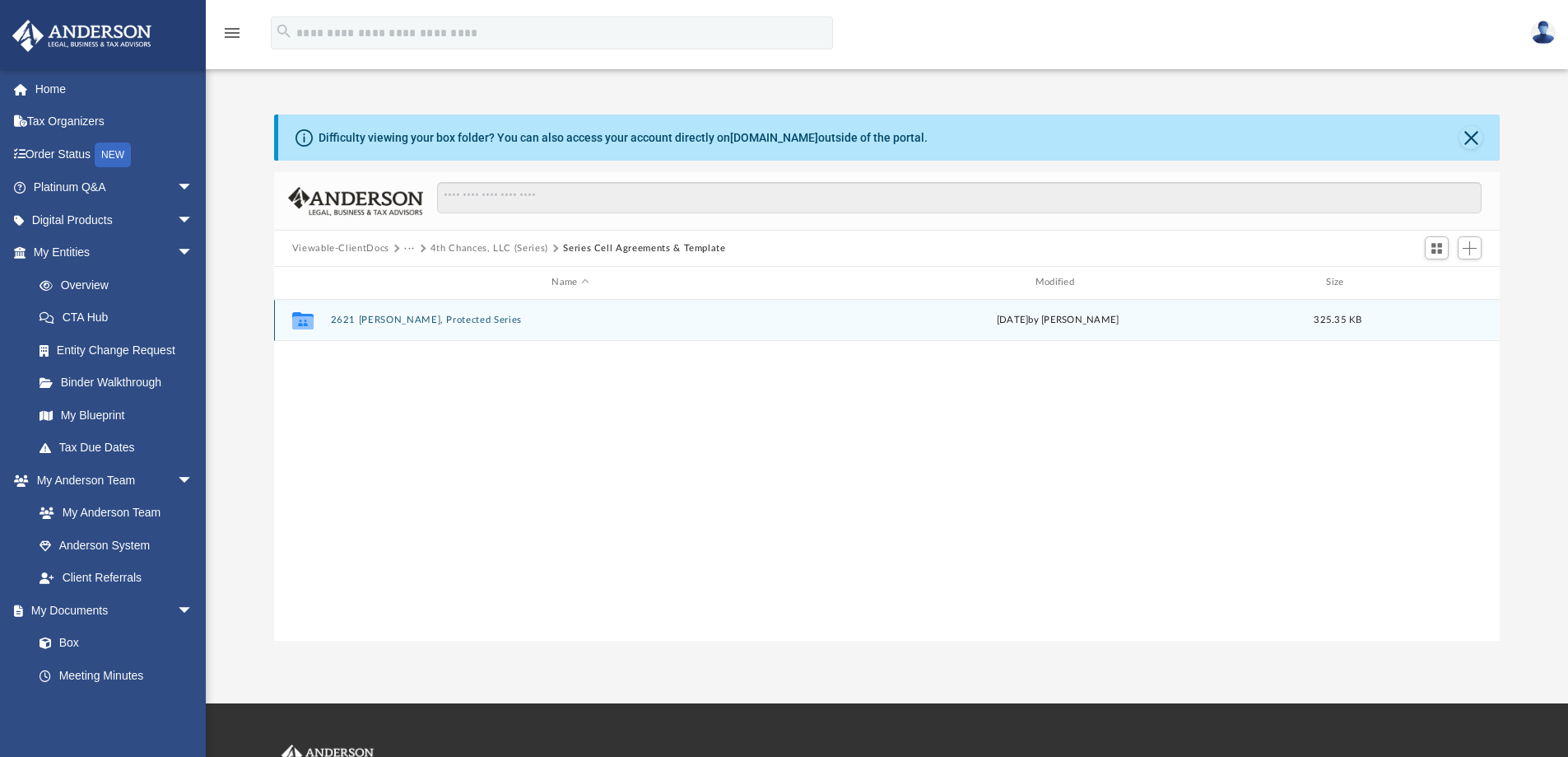
click at [373, 324] on button "2621 Canady, Protected Series" at bounding box center [570, 320] width 480 height 11
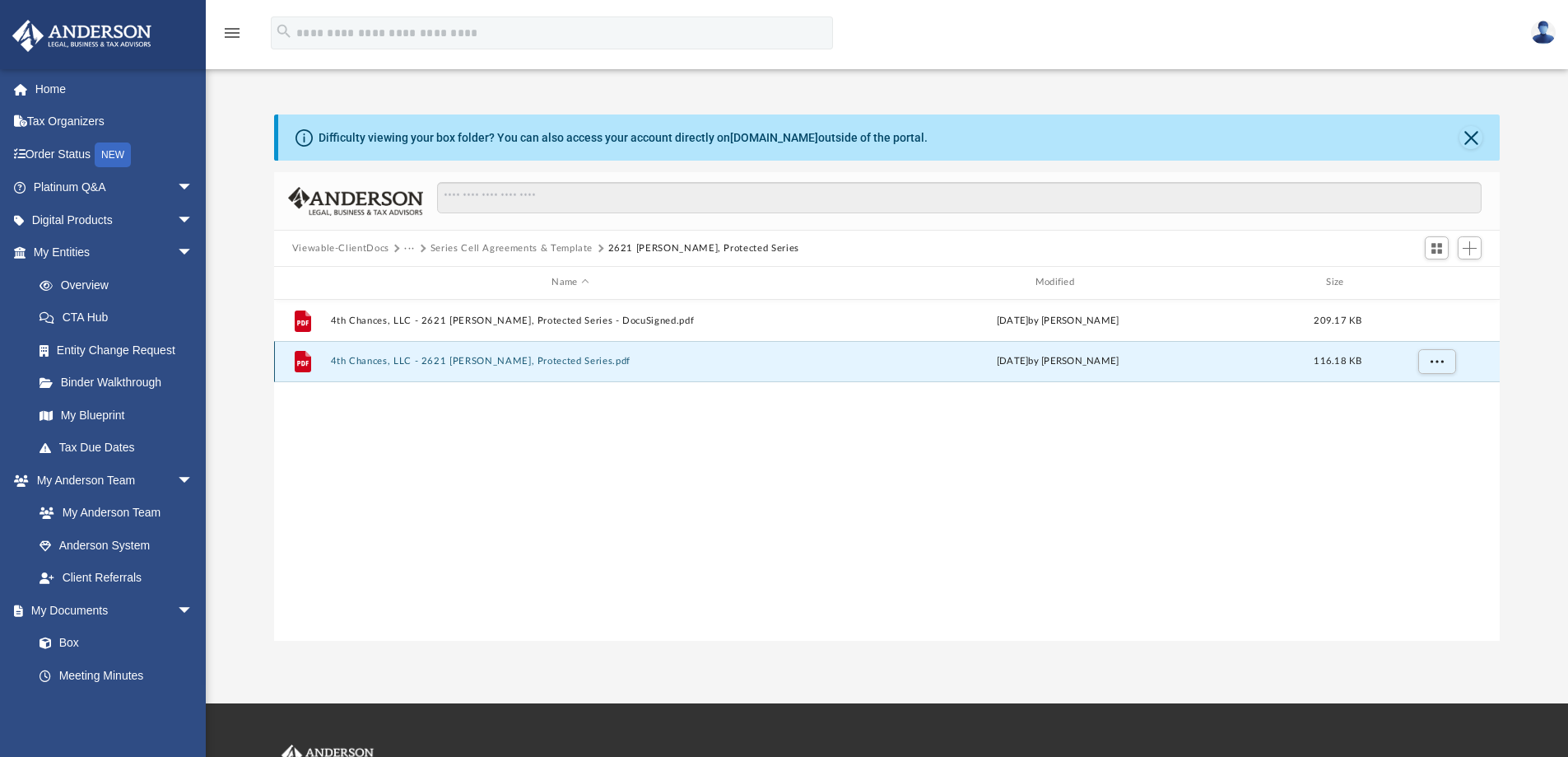
click at [388, 364] on button "4th Chances, LLC - 2621 Canady, Protected Series.pdf" at bounding box center [570, 361] width 480 height 11
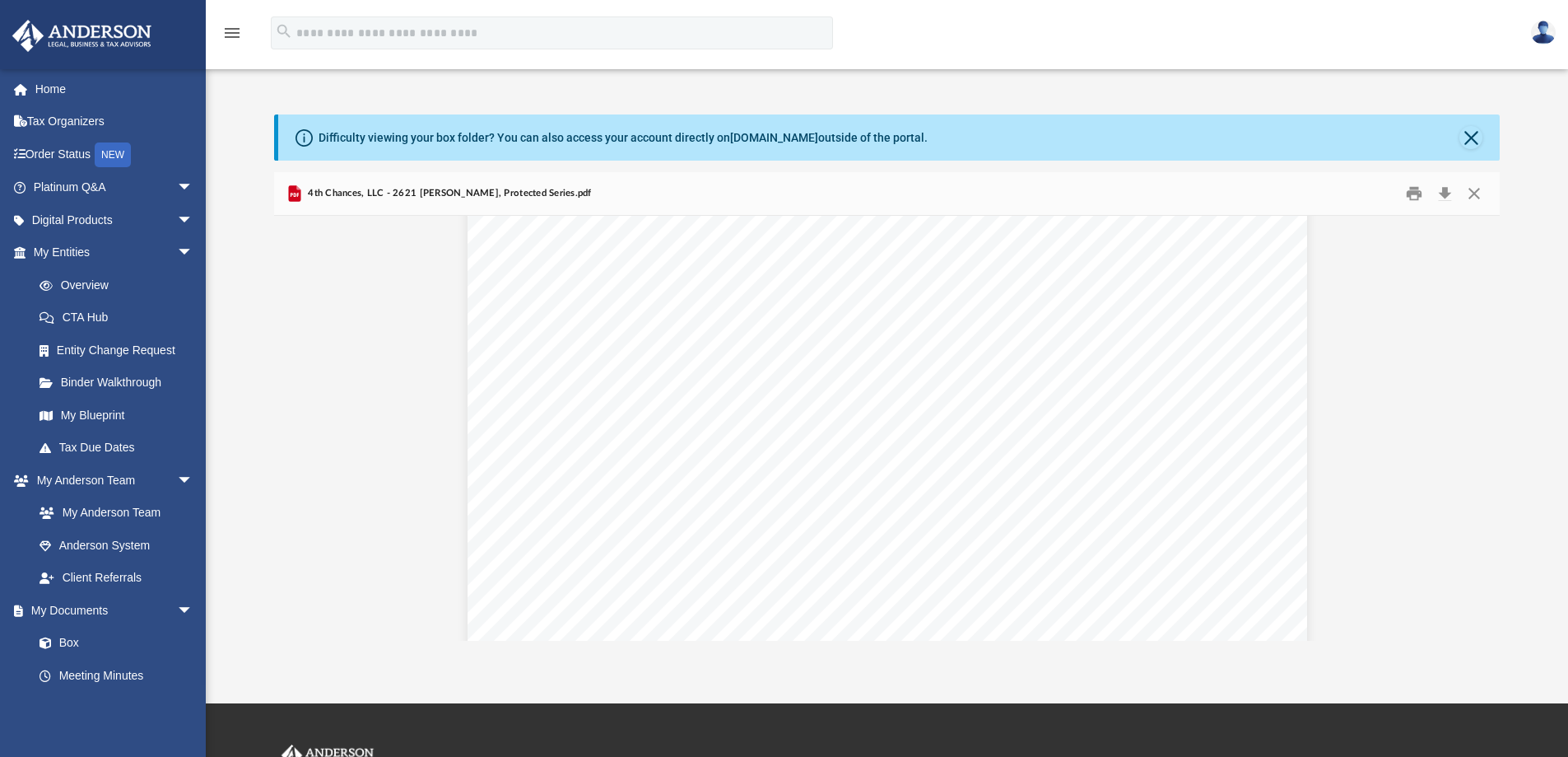
scroll to position [0, 0]
click at [1420, 192] on button "Print" at bounding box center [1414, 194] width 33 height 26
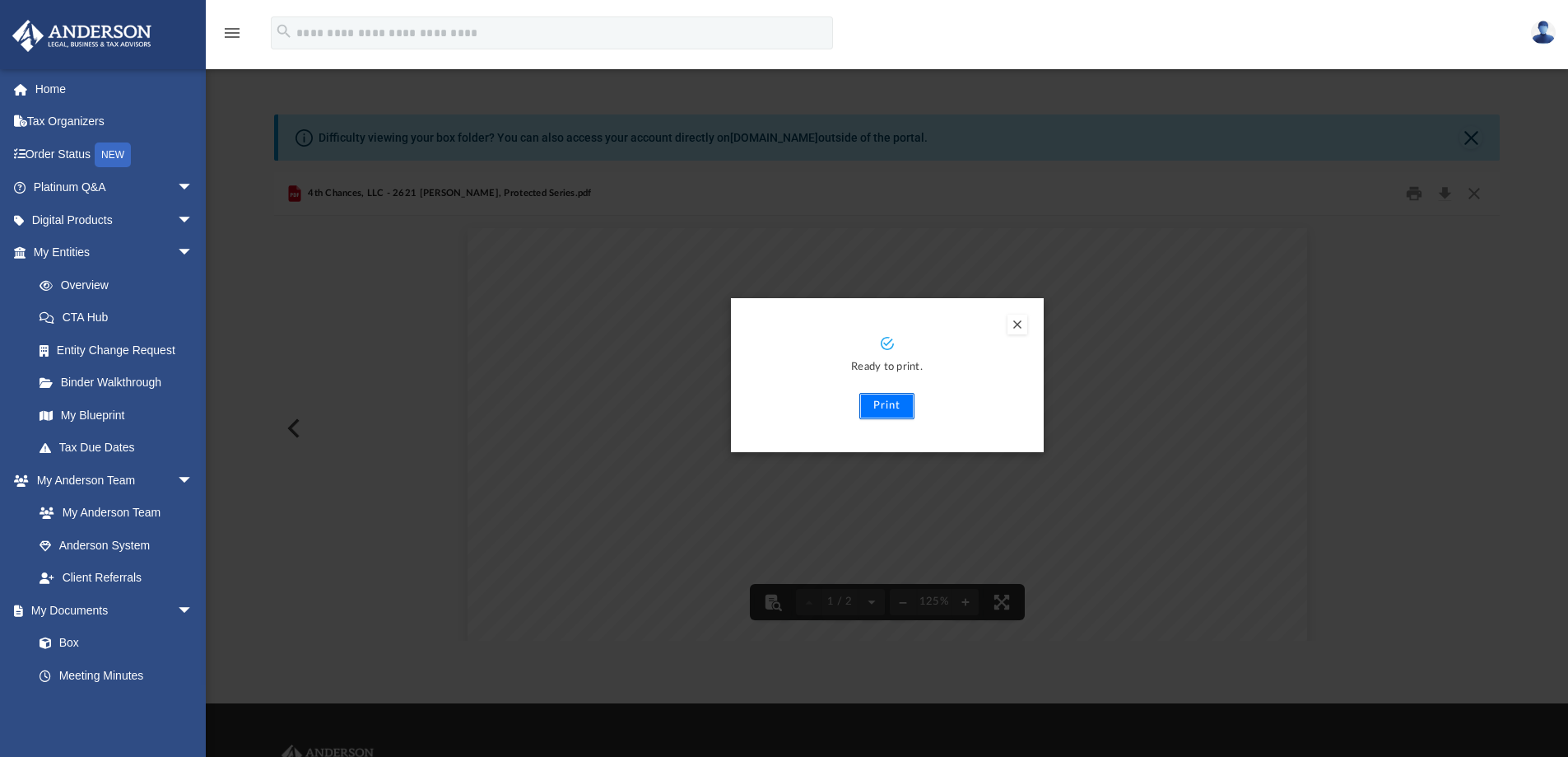
click at [893, 407] on button "Print" at bounding box center [887, 406] width 55 height 26
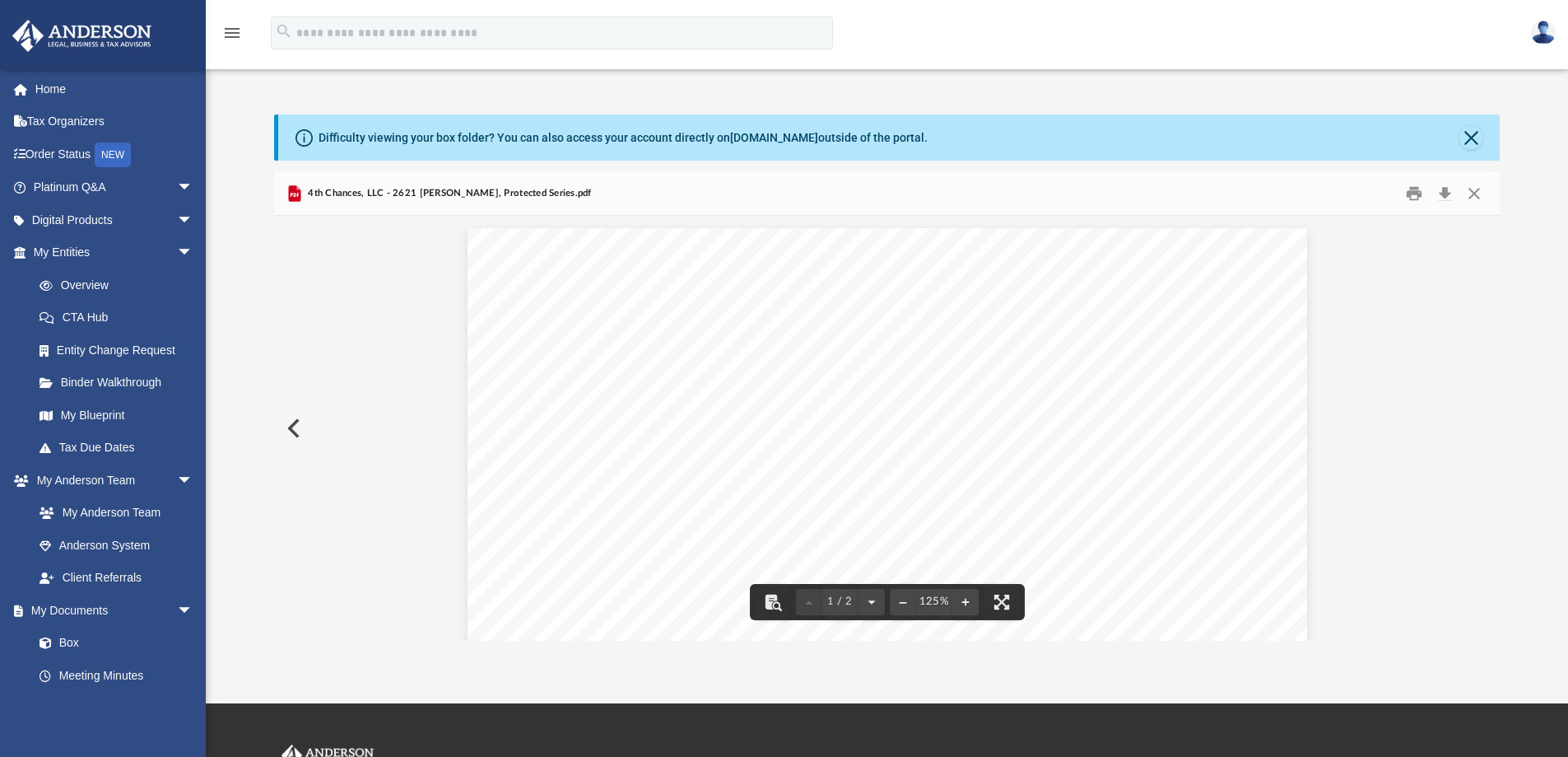
click at [299, 422] on button "Preview" at bounding box center [292, 428] width 37 height 46
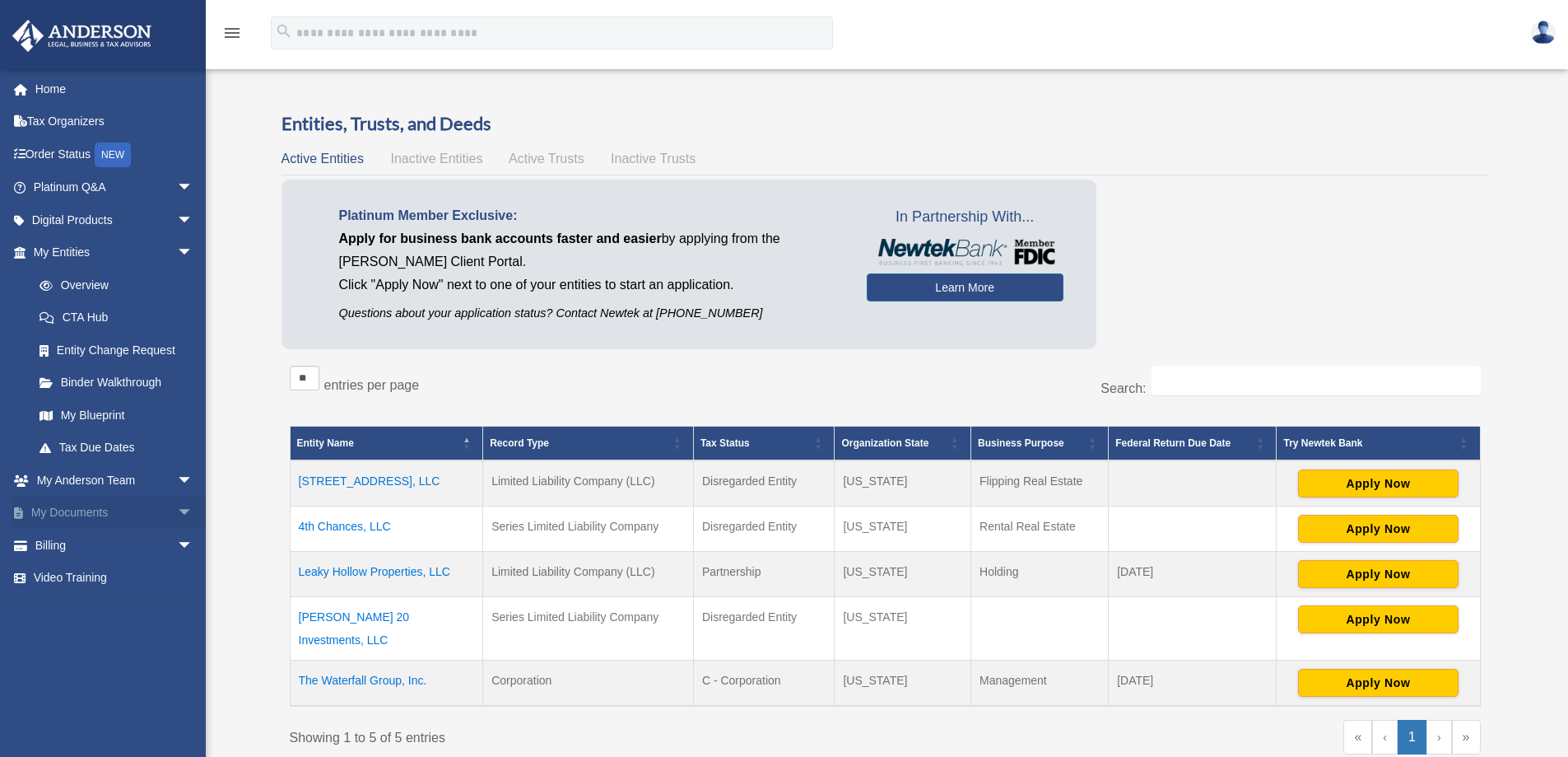
click at [77, 514] on link "My Documents arrow_drop_down" at bounding box center [115, 513] width 207 height 33
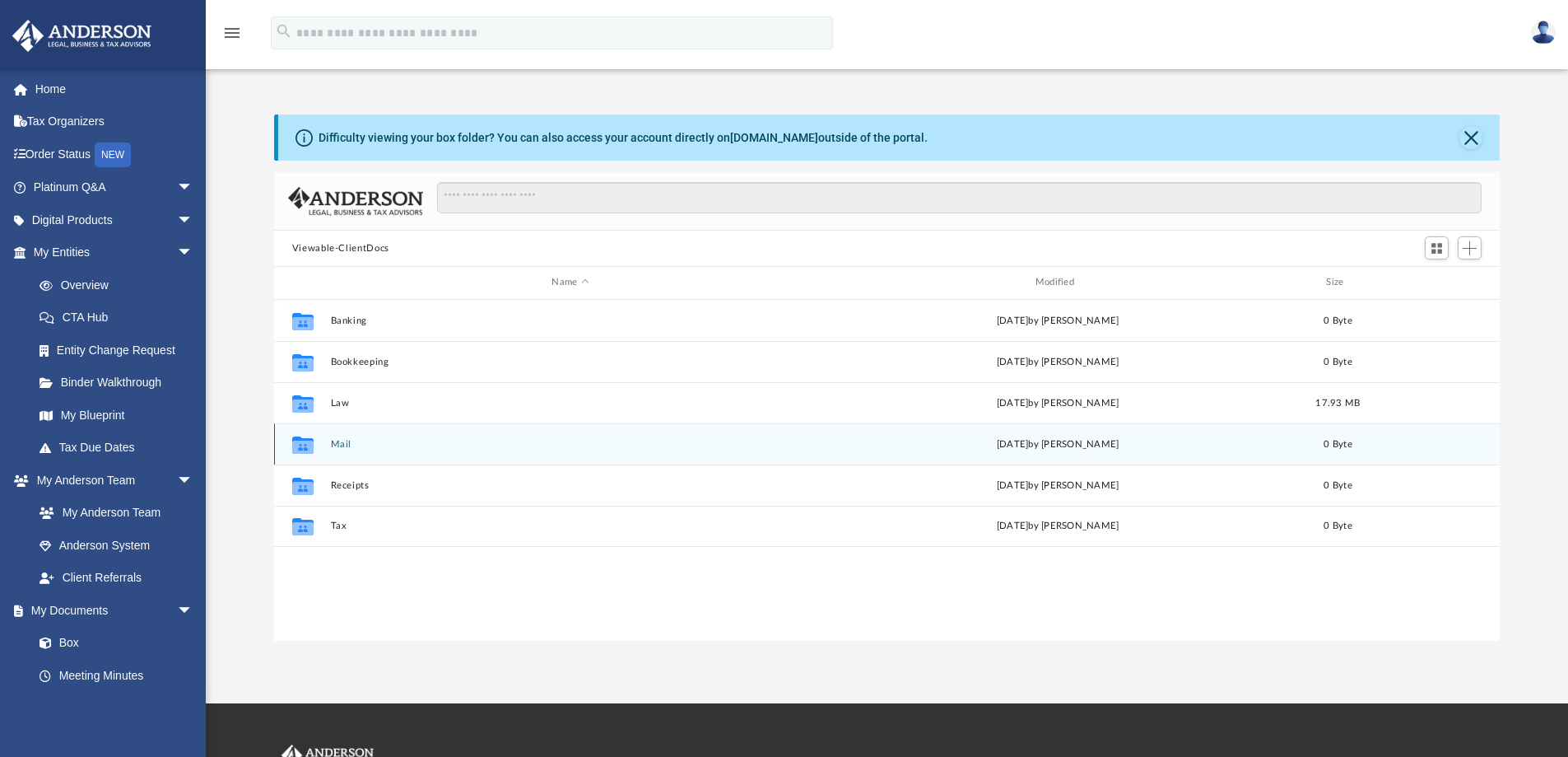
scroll to position [362, 1213]
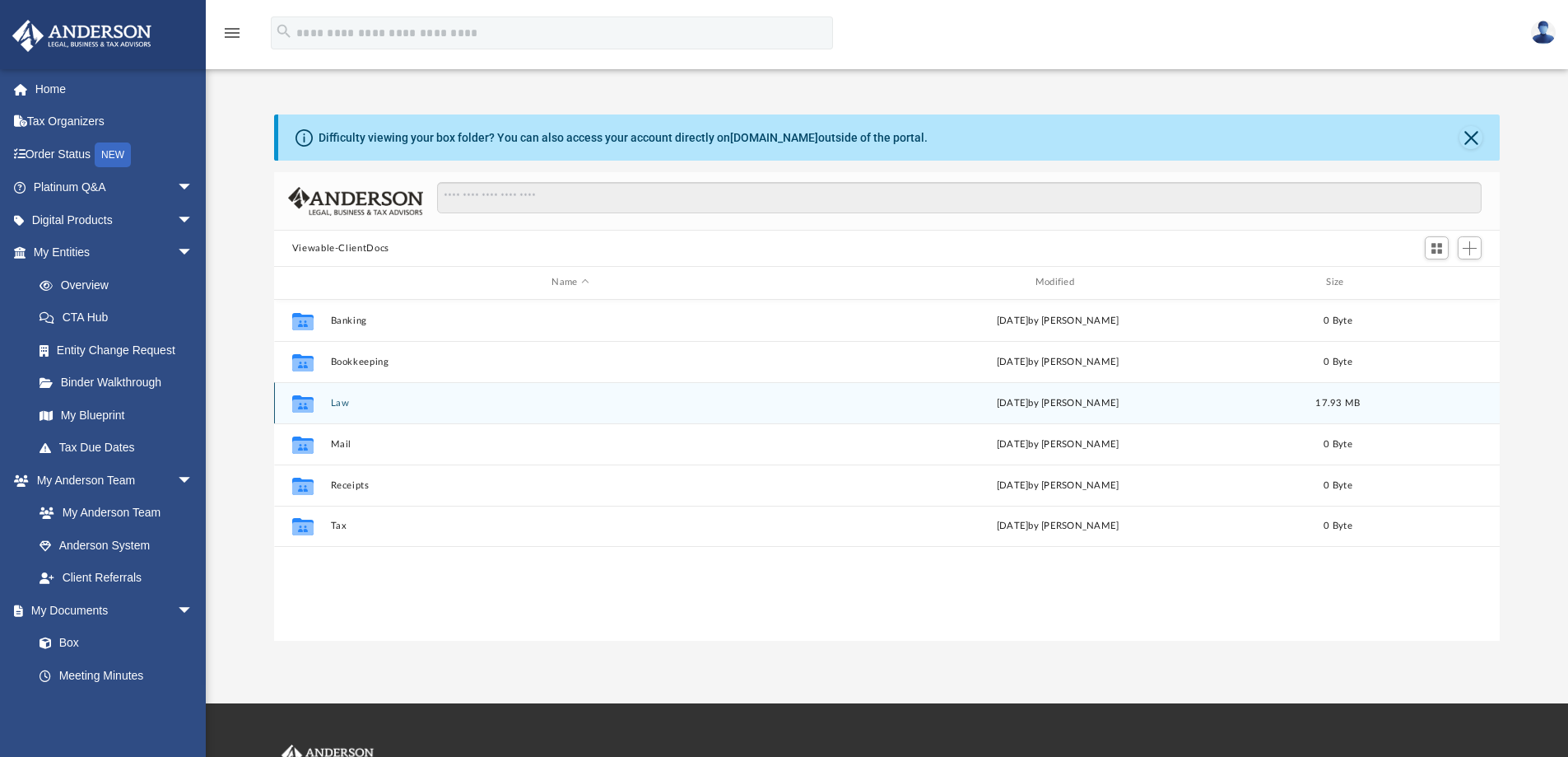
click at [341, 405] on button "Law" at bounding box center [570, 403] width 480 height 11
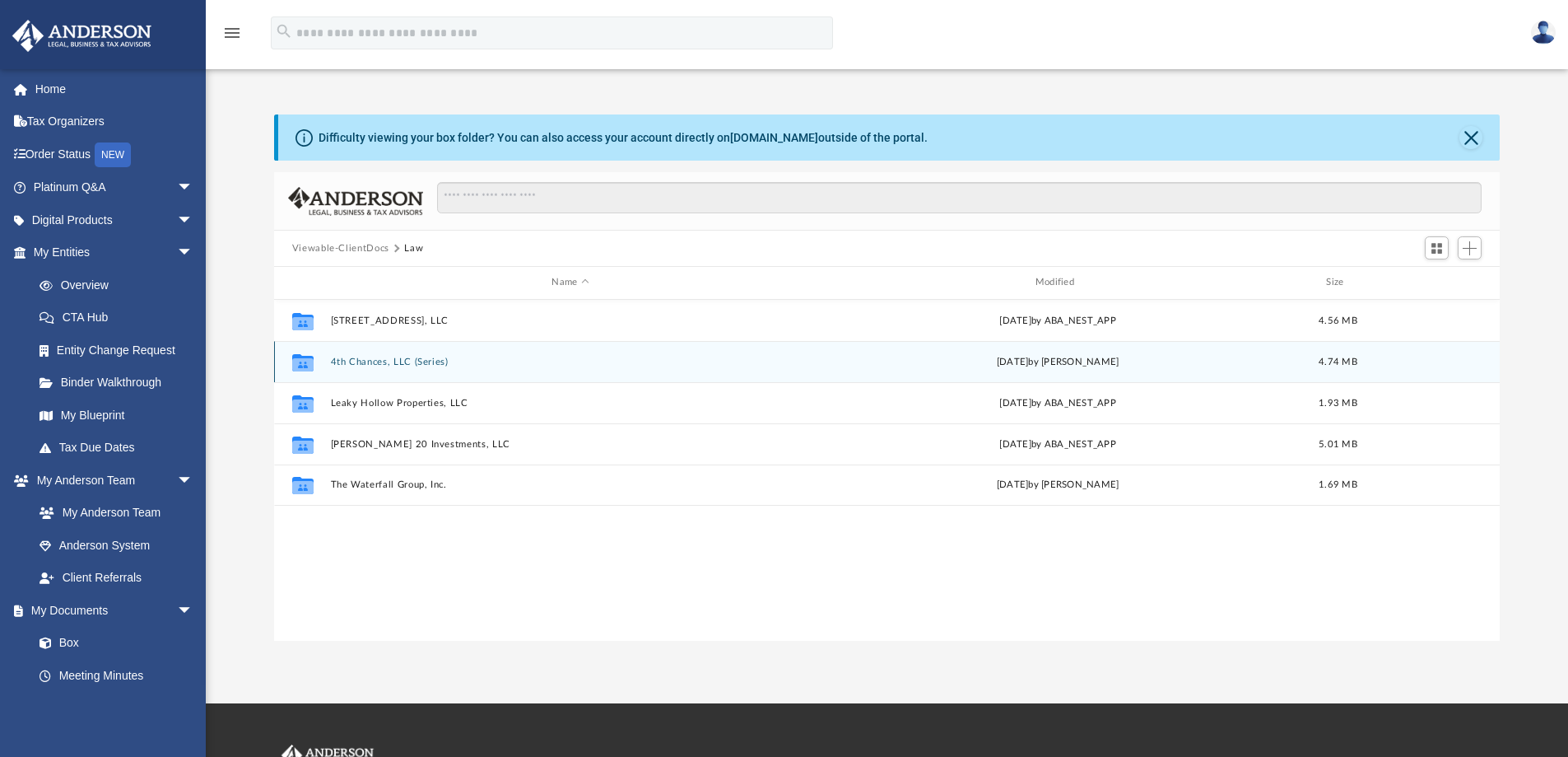
click at [401, 358] on button "4th Chances, LLC (Series)" at bounding box center [570, 361] width 480 height 11
click at [456, 362] on button "4th Chances, LLC - Binder Documents - DocuSigned.pdf" at bounding box center [570, 361] width 480 height 11
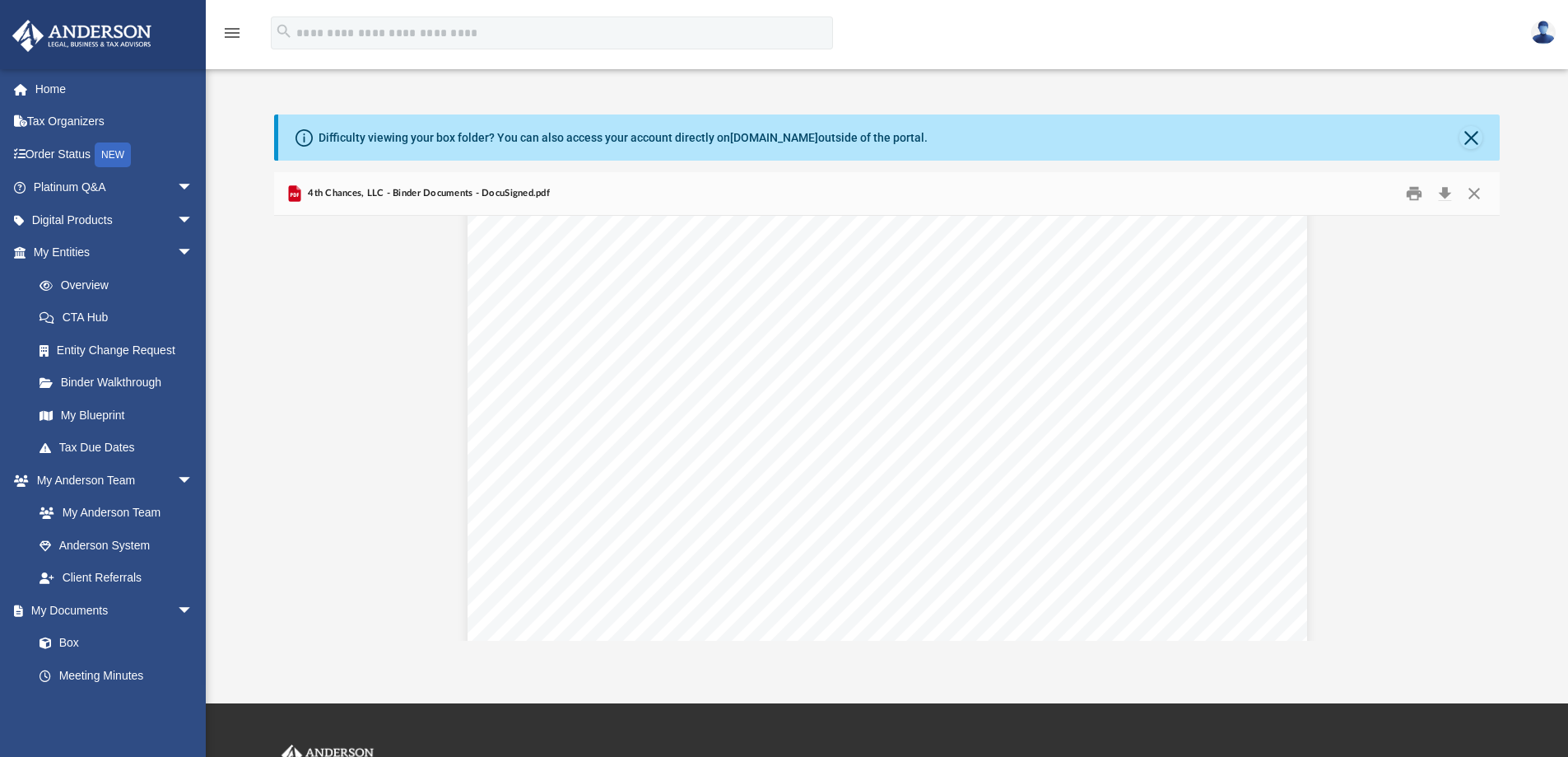
scroll to position [21984, 0]
click at [1447, 189] on button "Download" at bounding box center [1444, 194] width 30 height 26
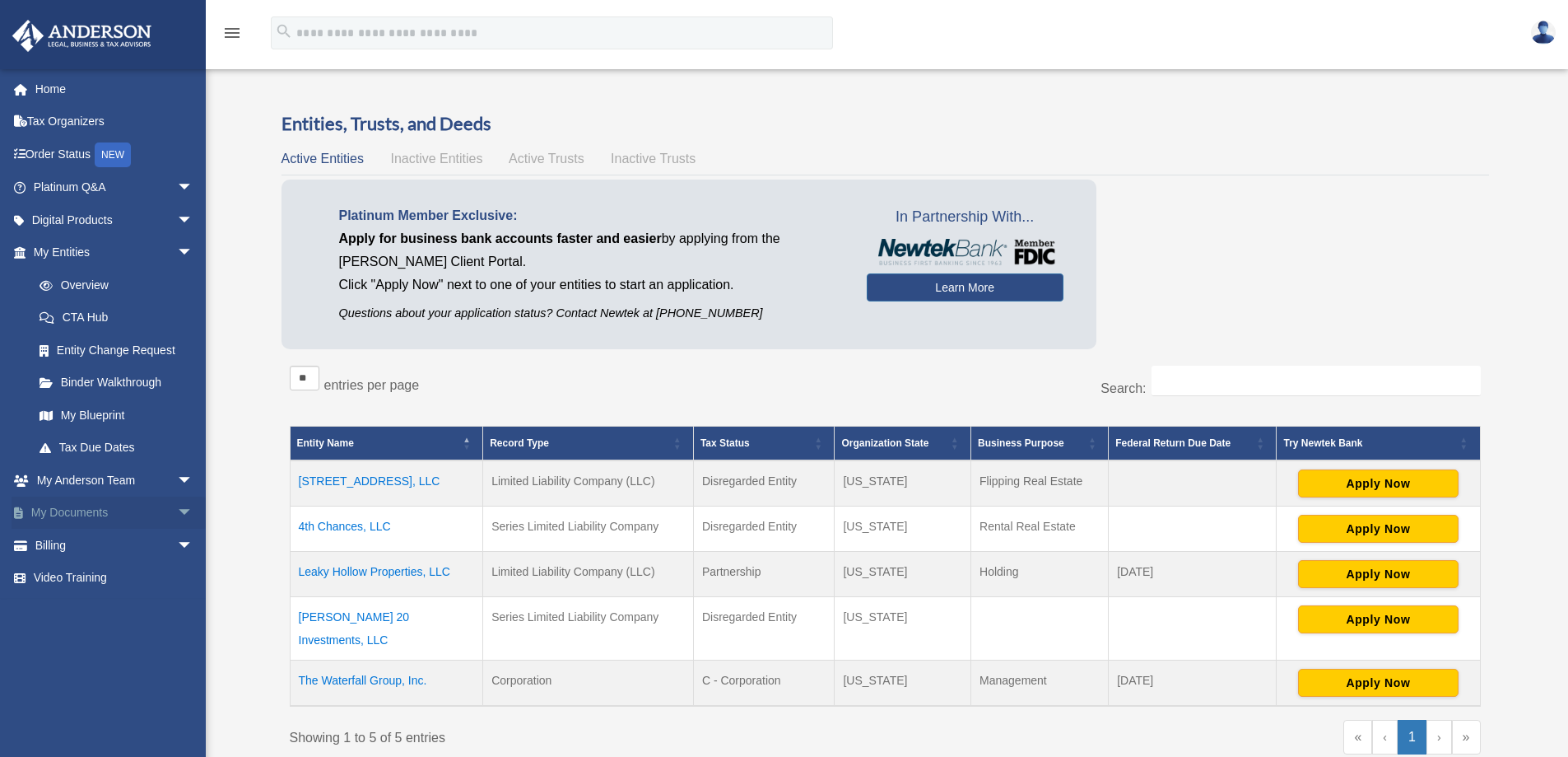
click at [90, 512] on link "My Documents arrow_drop_down" at bounding box center [115, 513] width 207 height 33
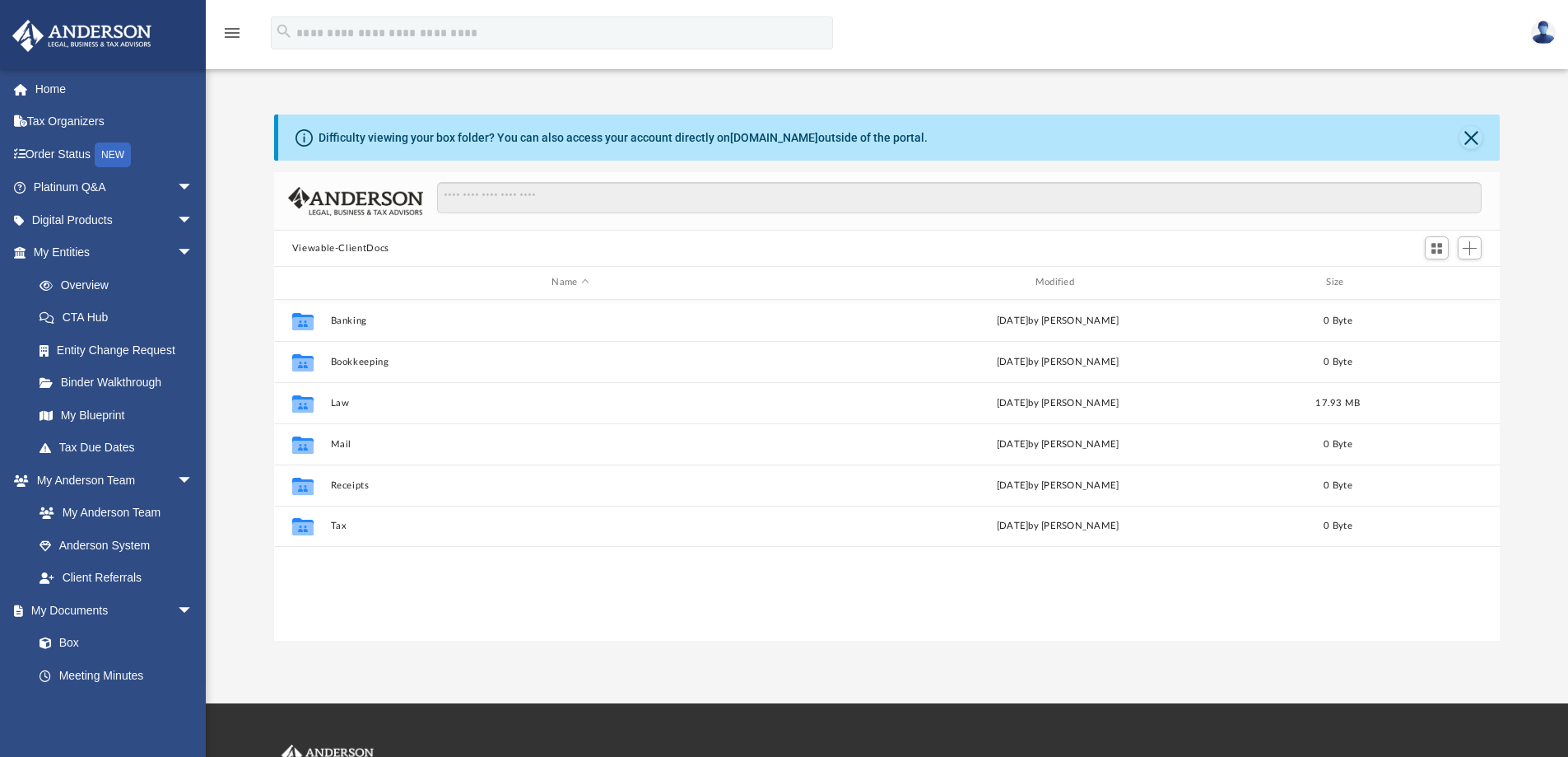
scroll to position [362, 1213]
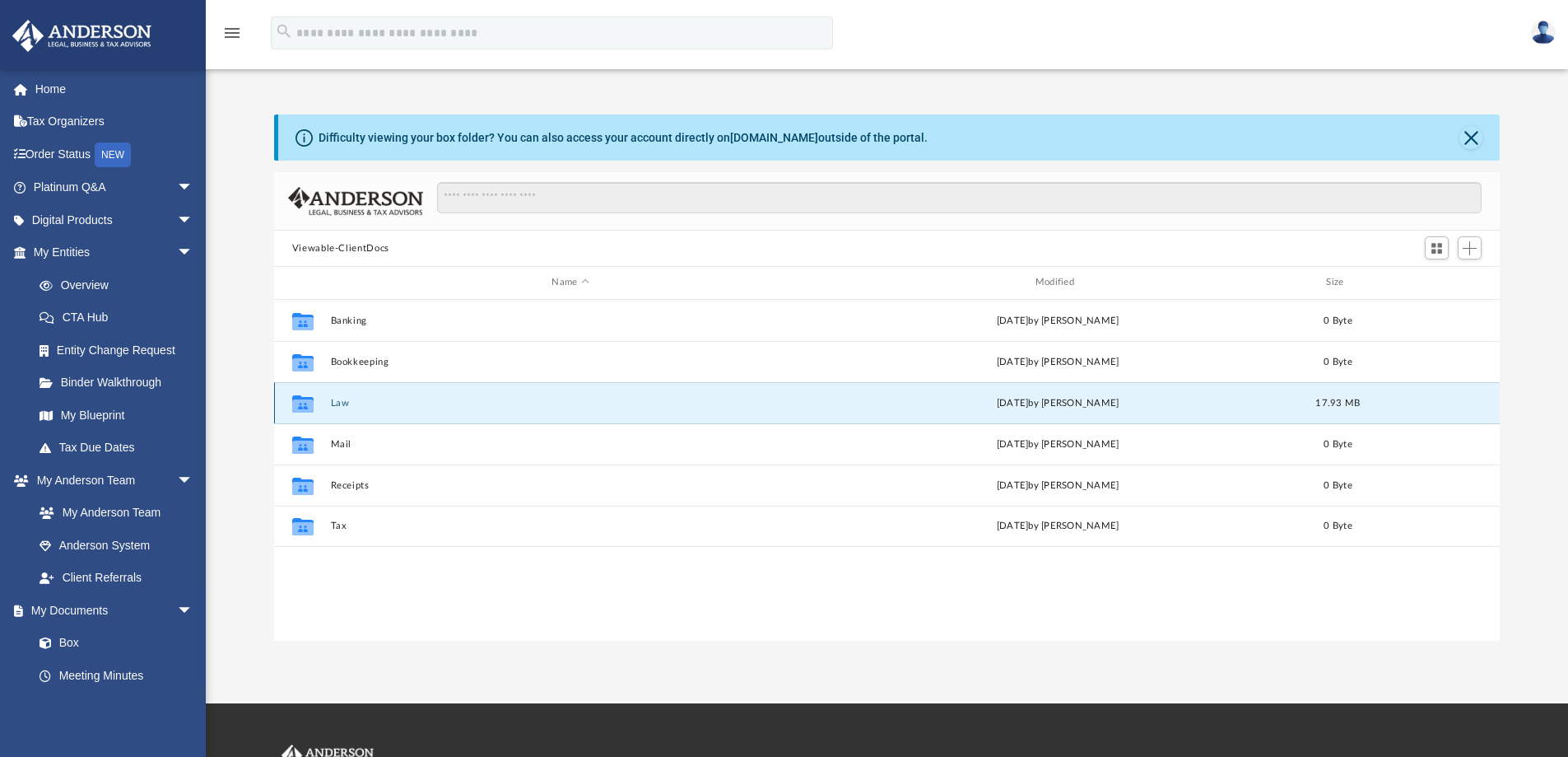
click at [342, 401] on button "Law" at bounding box center [570, 403] width 480 height 11
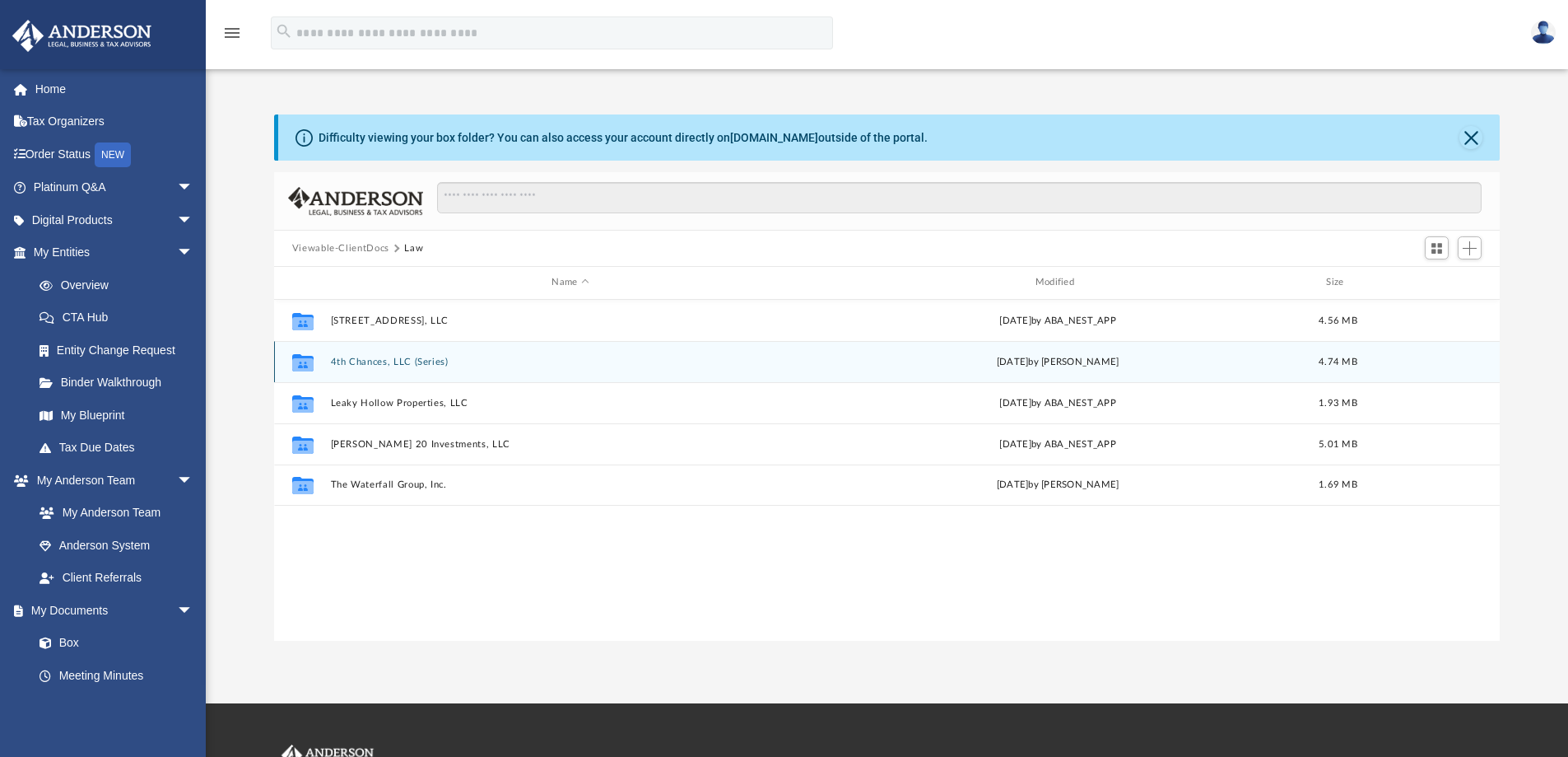
click at [351, 359] on button "4th Chances, LLC (Series)" at bounding box center [570, 361] width 480 height 11
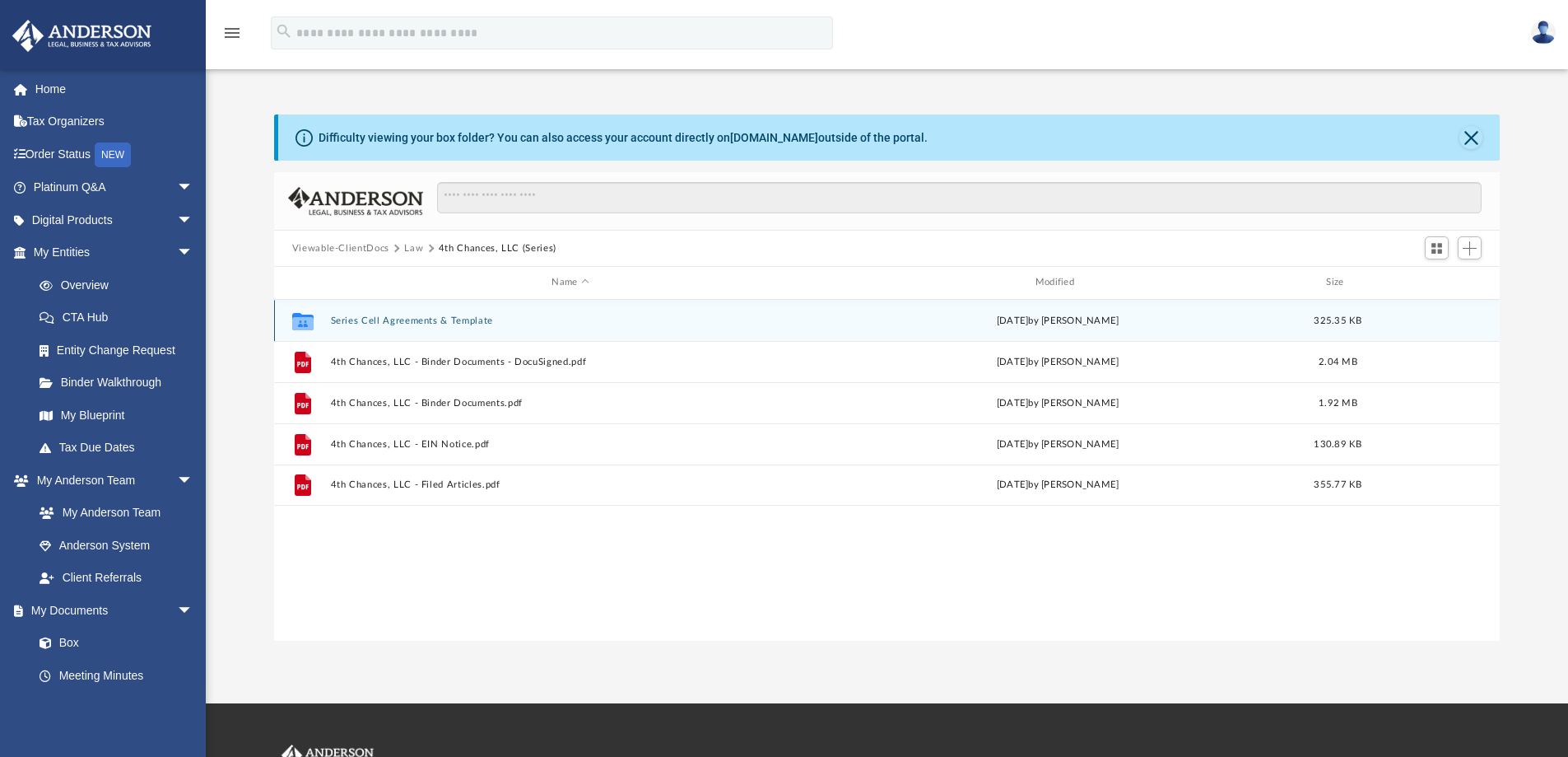
click at [403, 322] on button "Series Cell Agreements & Template" at bounding box center [570, 321] width 480 height 11
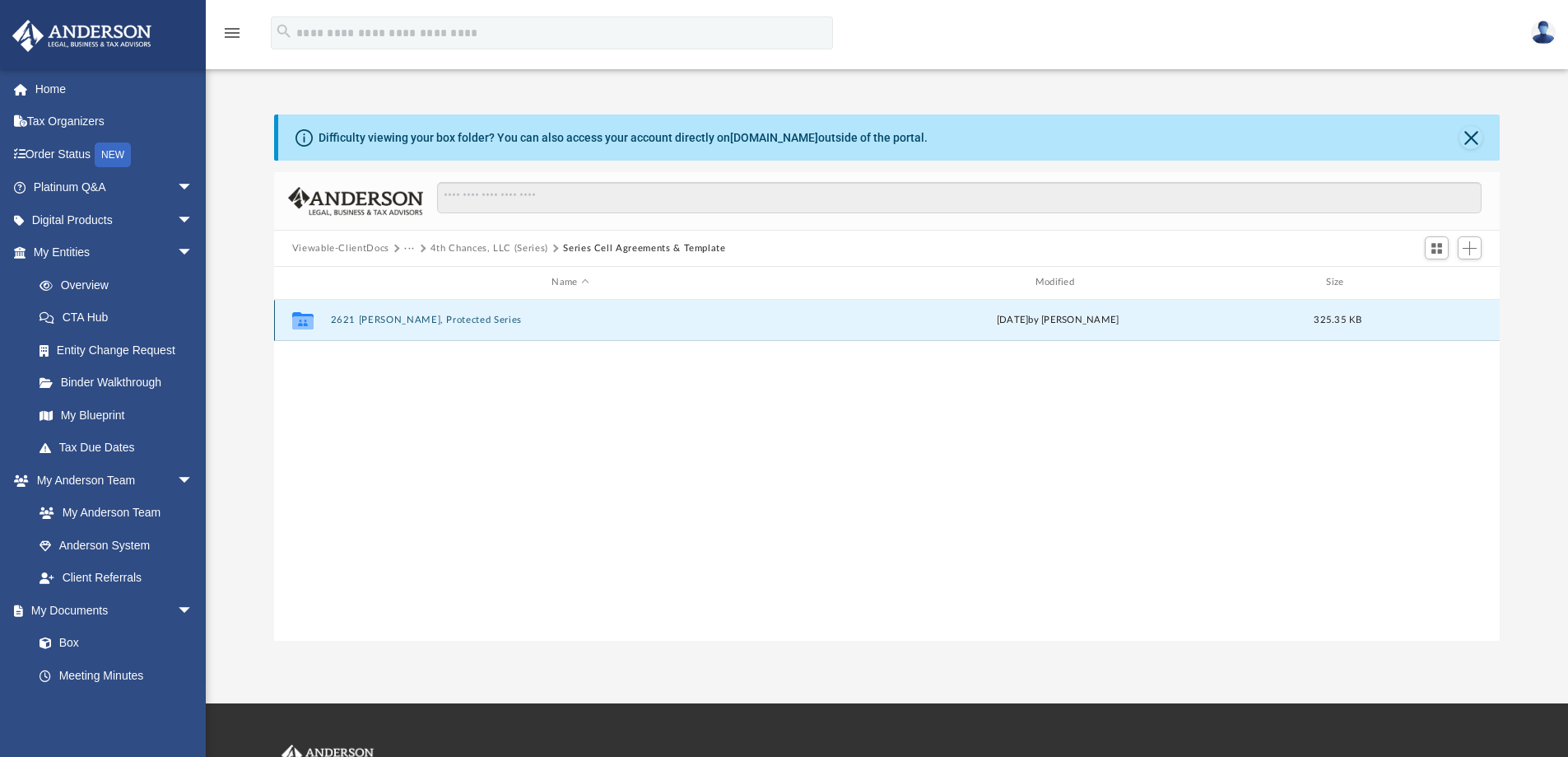
click at [401, 322] on button "2621 Canady, Protected Series" at bounding box center [570, 320] width 480 height 11
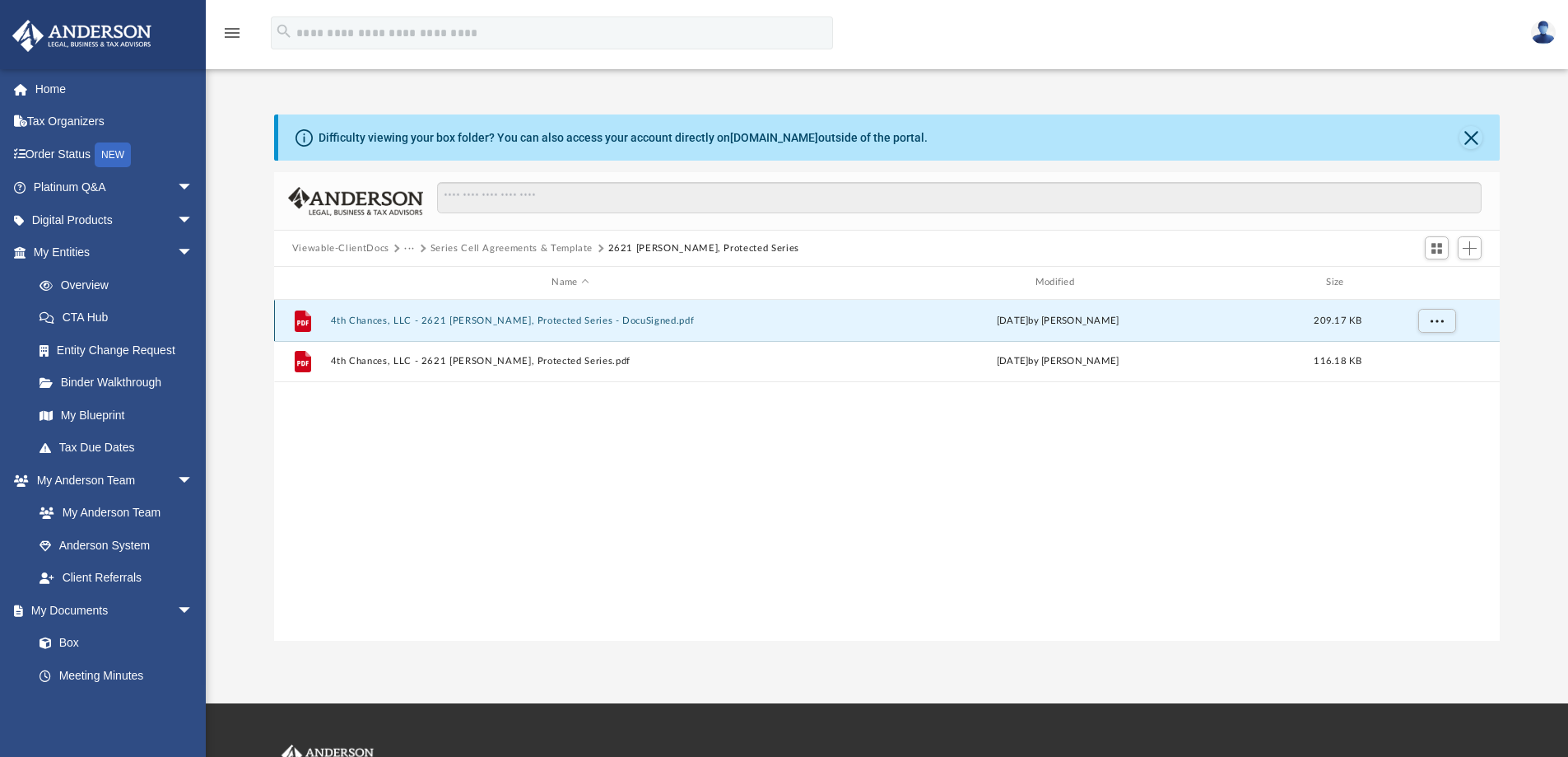
click at [479, 322] on button "4th Chances, LLC - 2621 Canady, Protected Series - DocuSigned.pdf" at bounding box center [570, 321] width 480 height 11
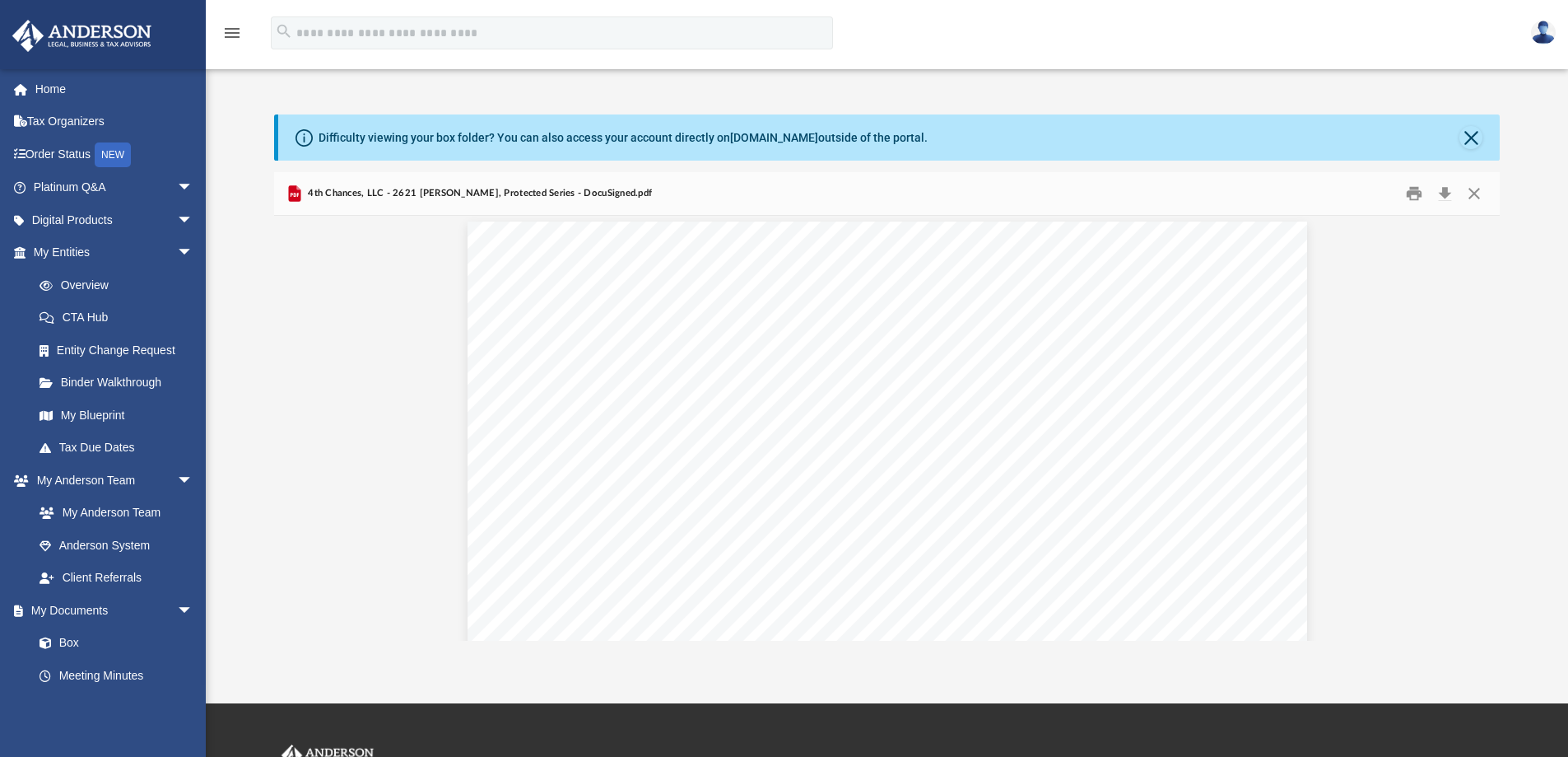
scroll to position [0, 0]
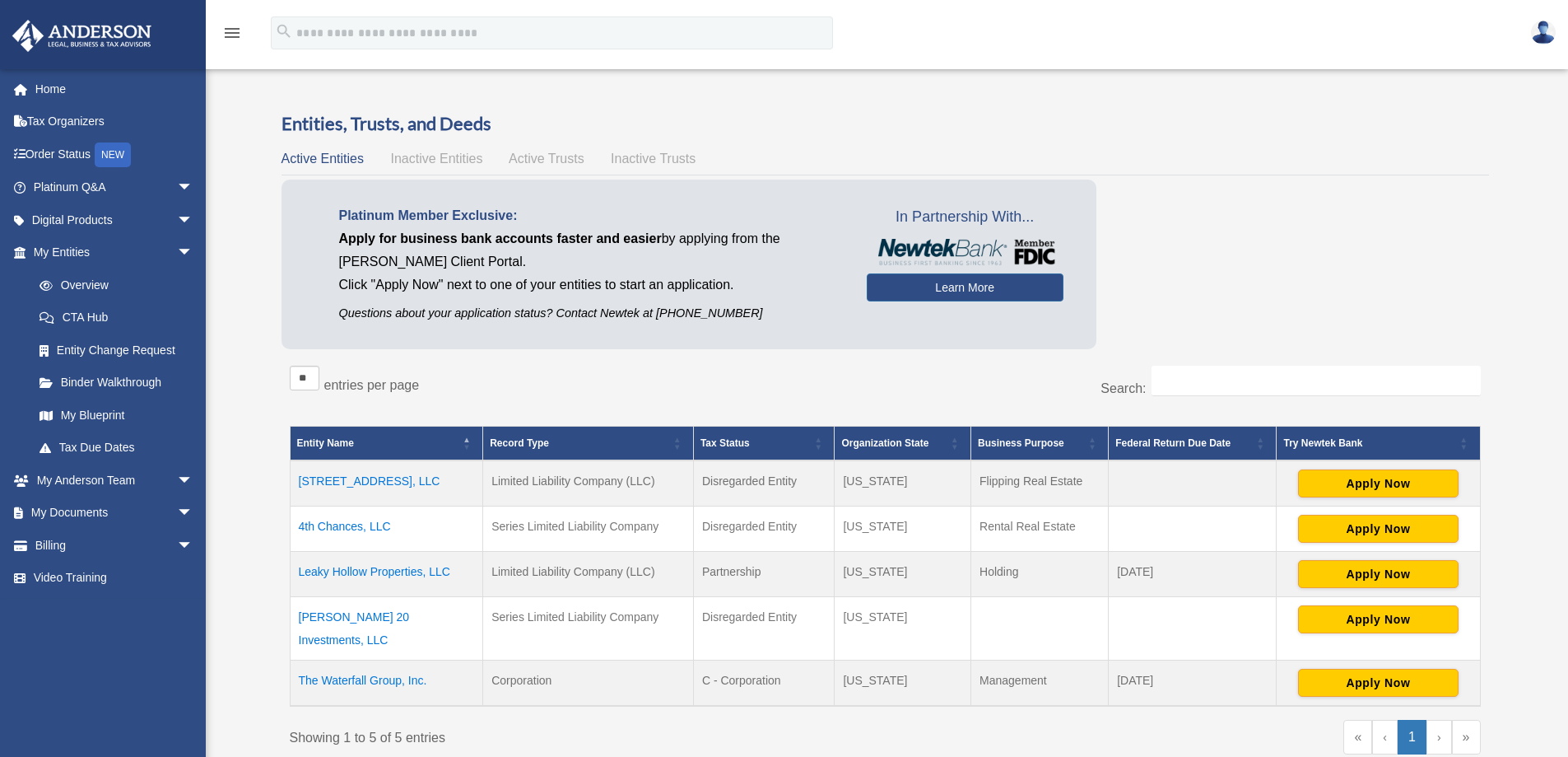
click at [432, 161] on span "Inactive Entities" at bounding box center [436, 158] width 92 height 14
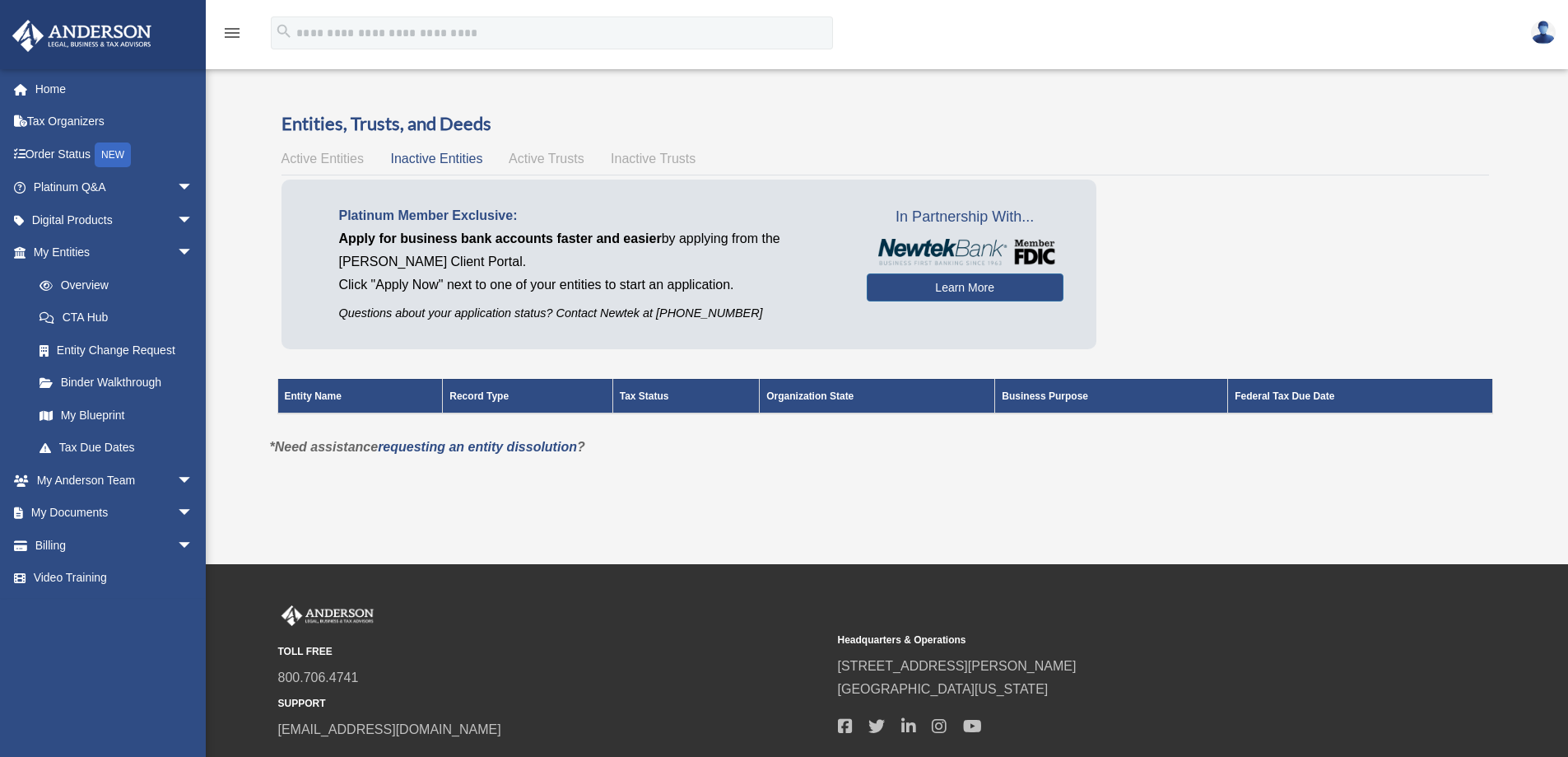
click at [536, 161] on span "Active Trusts" at bounding box center [546, 158] width 76 height 14
click at [636, 161] on span "Inactive Trusts" at bounding box center [653, 158] width 85 height 14
click at [314, 157] on span "Active Entities" at bounding box center [322, 158] width 82 height 14
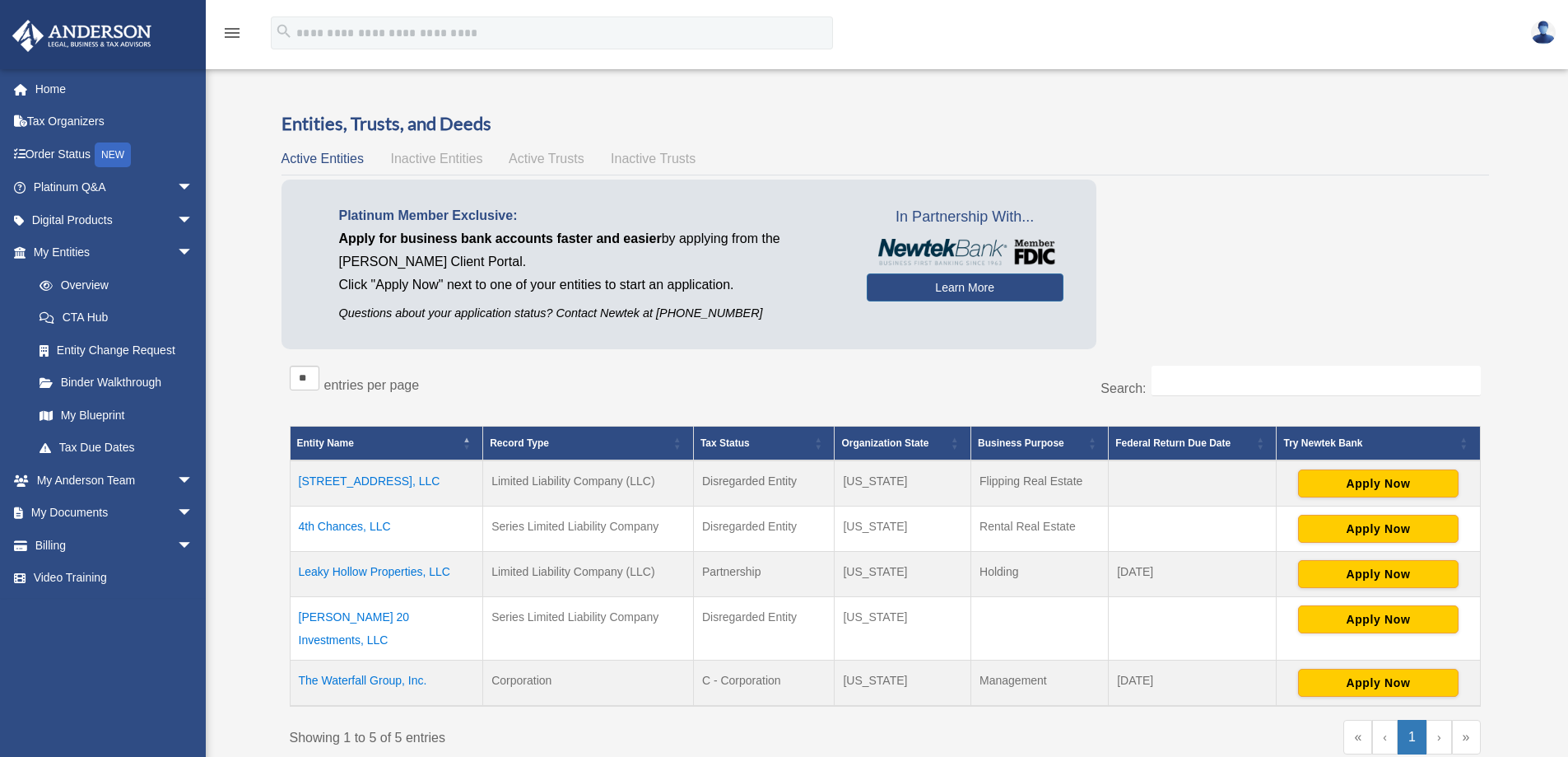
click at [1546, 36] on img at bounding box center [1543, 32] width 25 height 24
drag, startPoint x: 1266, startPoint y: 162, endPoint x: 1120, endPoint y: 97, distance: 159.8
click at [1266, 162] on div "Active Entities Inactive Entities Active Trusts Inactive Trusts" at bounding box center [885, 158] width 1207 height 23
